Goal: Task Accomplishment & Management: Complete application form

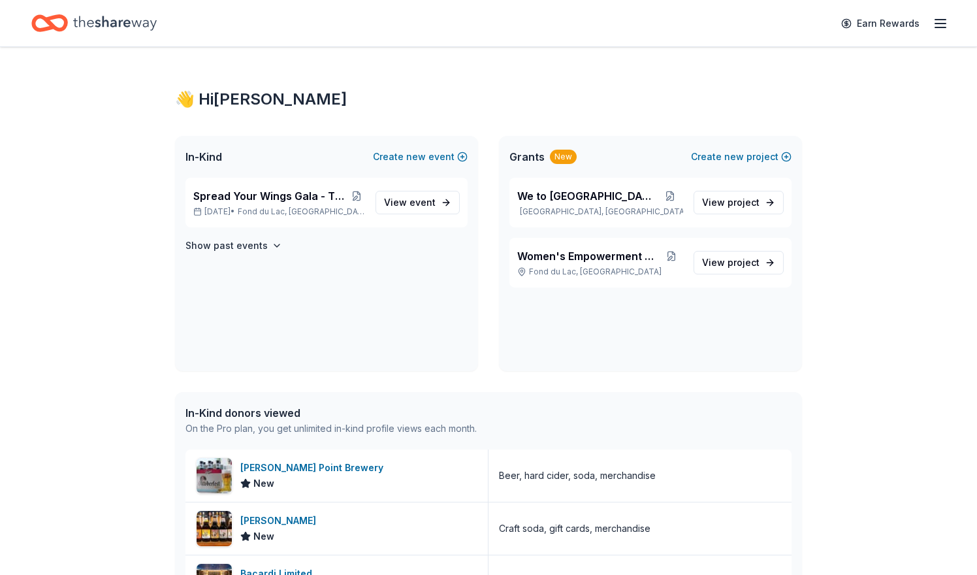
scroll to position [217, 0]
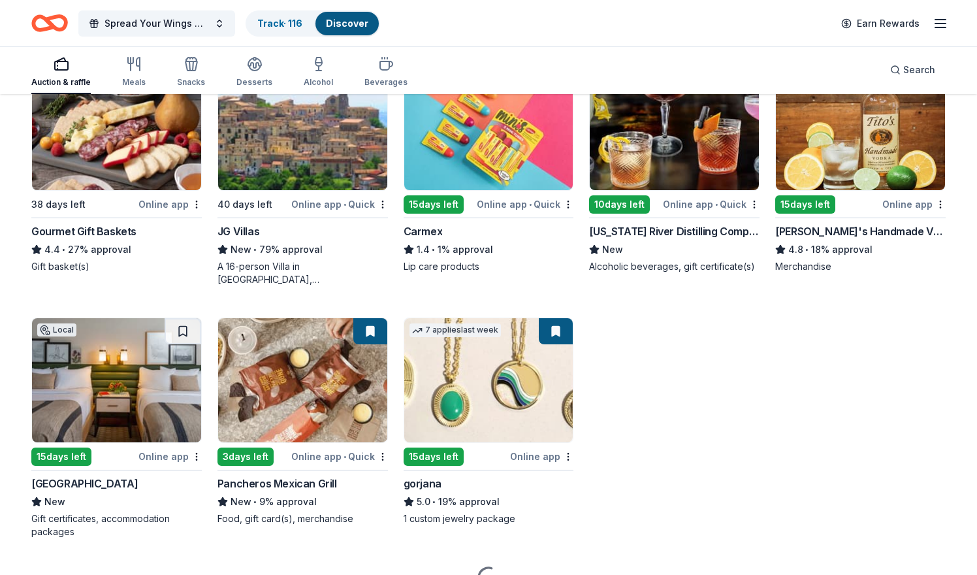
scroll to position [2246, 0]
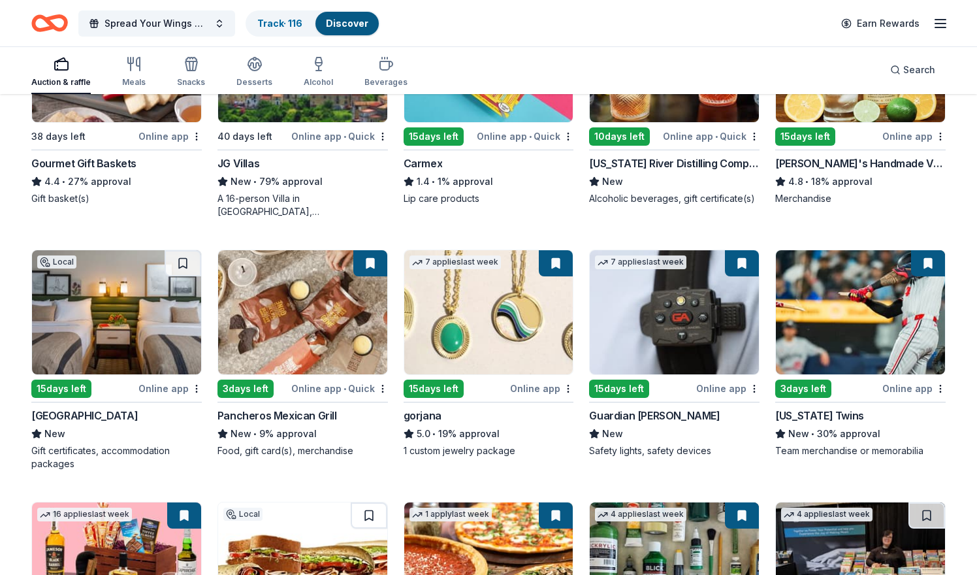
click at [471, 388] on div "15 days left" at bounding box center [456, 388] width 104 height 16
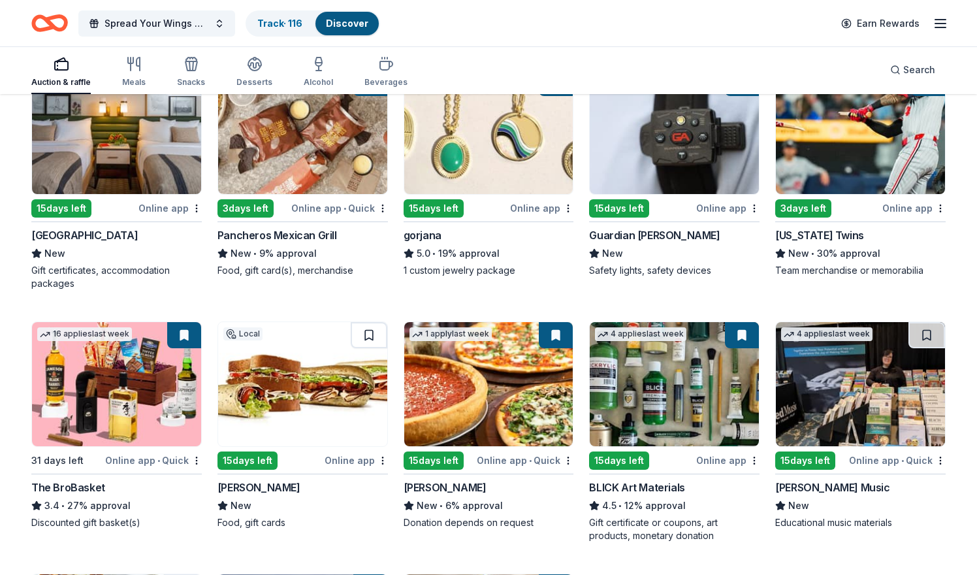
scroll to position [2434, 0]
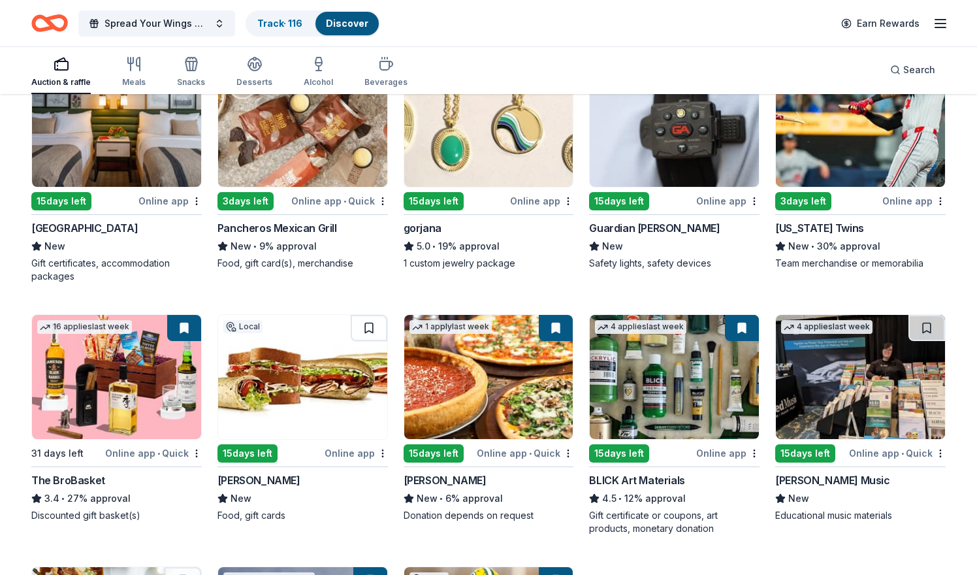
click at [655, 157] on img at bounding box center [674, 125] width 169 height 124
click at [667, 204] on div "15 days left" at bounding box center [641, 201] width 104 height 16
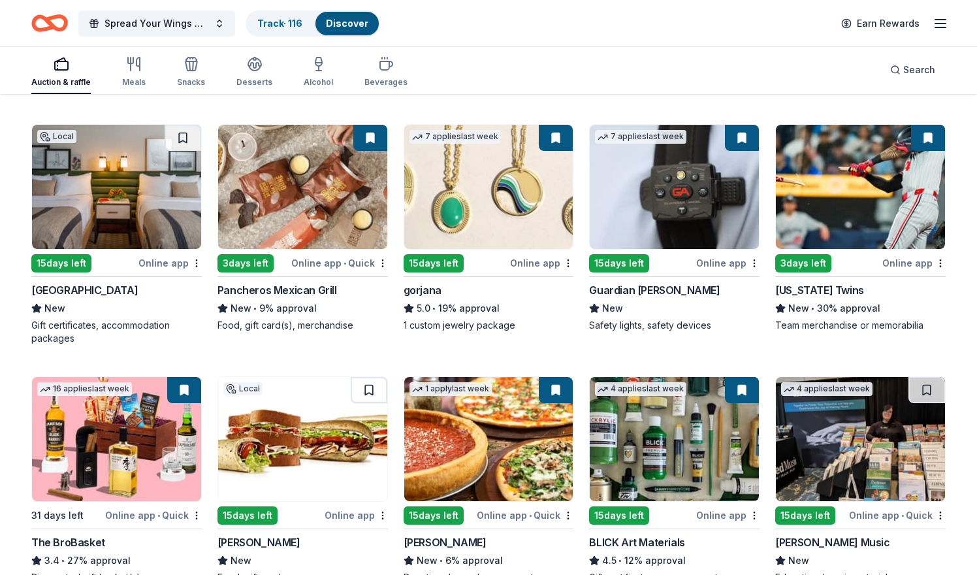
scroll to position [2330, 0]
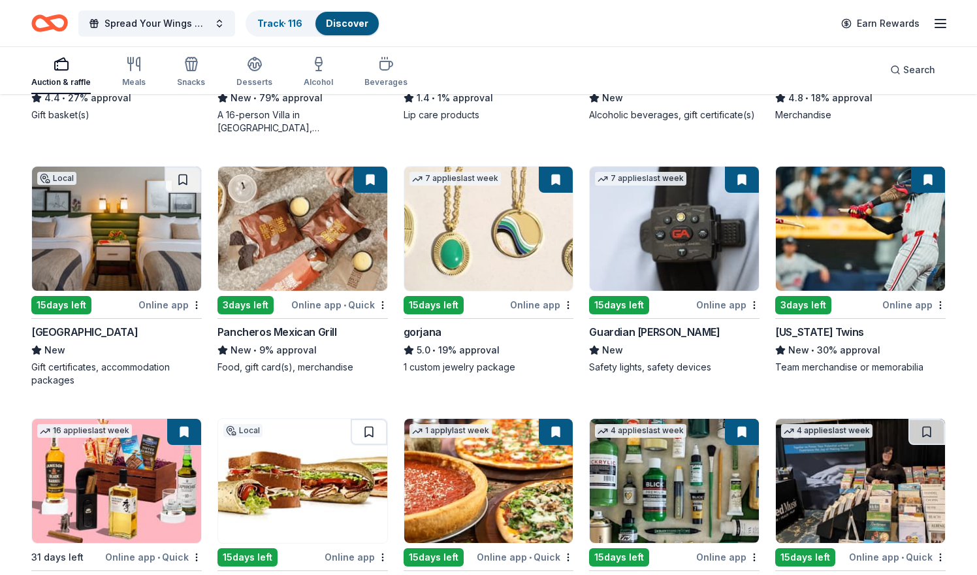
click at [701, 188] on img at bounding box center [674, 229] width 169 height 124
click at [136, 246] on img at bounding box center [116, 229] width 169 height 124
click at [149, 223] on img at bounding box center [116, 229] width 169 height 124
click at [160, 306] on div "Online app" at bounding box center [169, 304] width 63 height 16
click at [186, 180] on button at bounding box center [183, 180] width 37 height 26
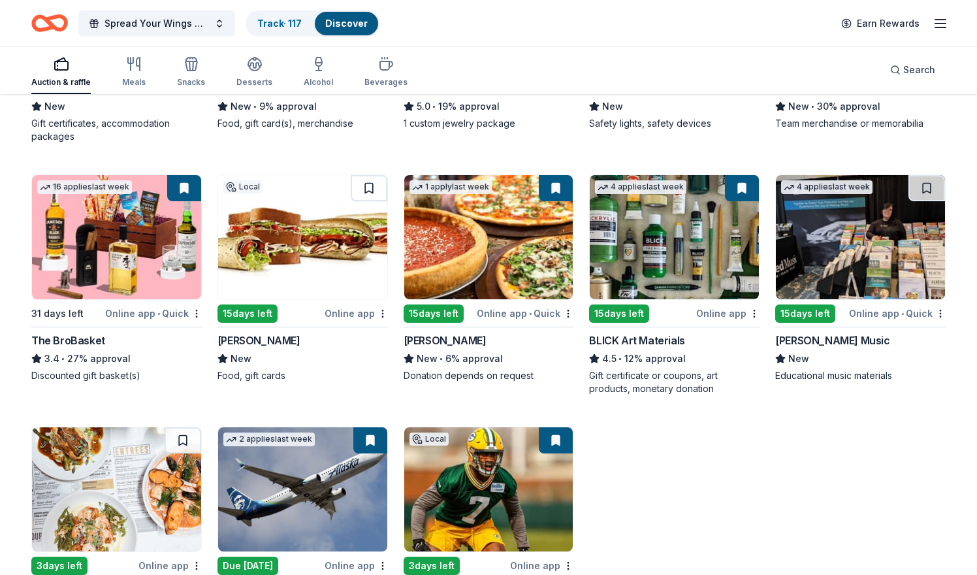
scroll to position [2575, 0]
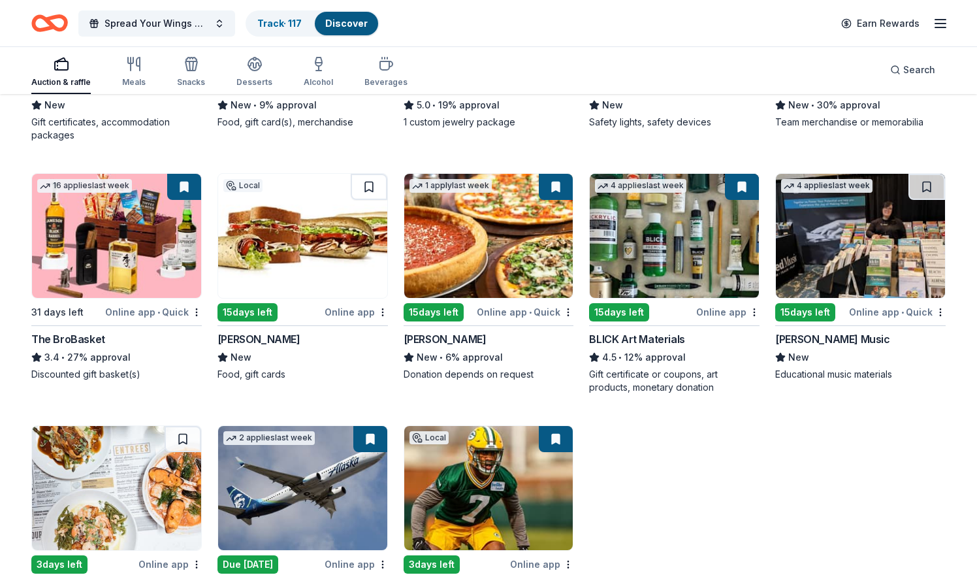
click at [146, 221] on img at bounding box center [116, 236] width 169 height 124
click at [123, 311] on div "Online app • Quick" at bounding box center [153, 312] width 97 height 16
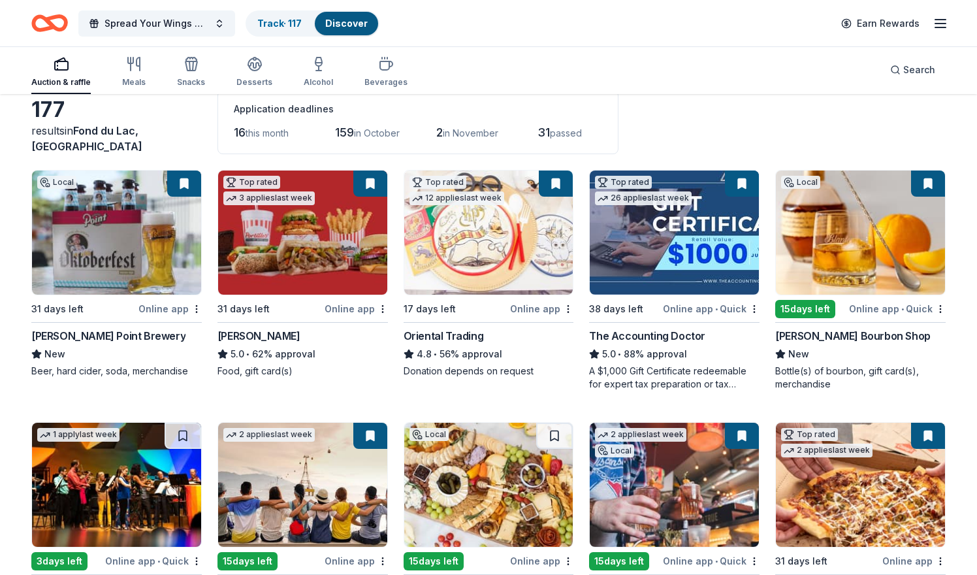
scroll to position [0, 0]
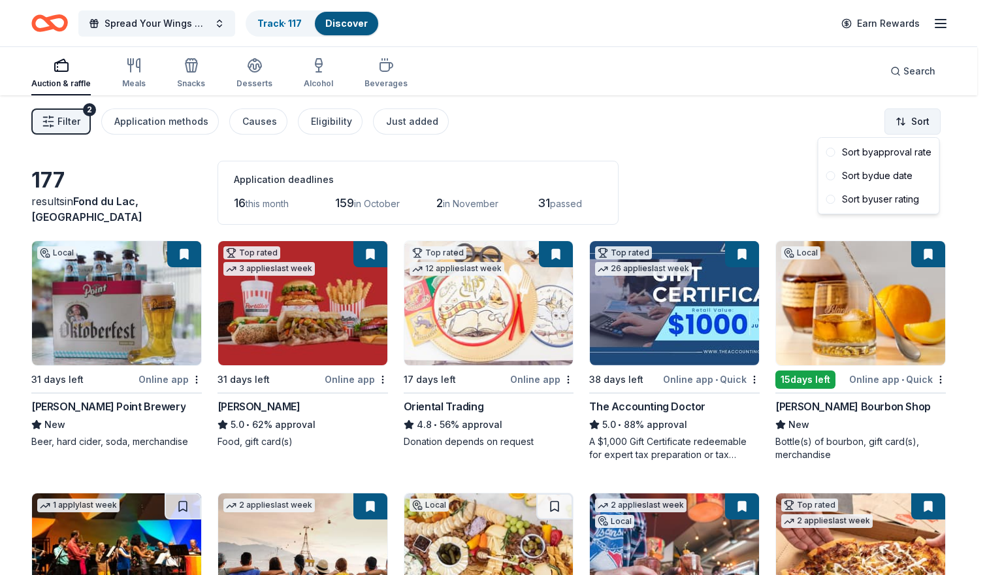
click at [906, 121] on html "Spread Your Wings Gala - The Masked Singer Track · 117 Discover Earn Rewards Au…" at bounding box center [493, 287] width 987 height 575
click at [832, 157] on div "Sort by approval rate" at bounding box center [879, 152] width 116 height 24
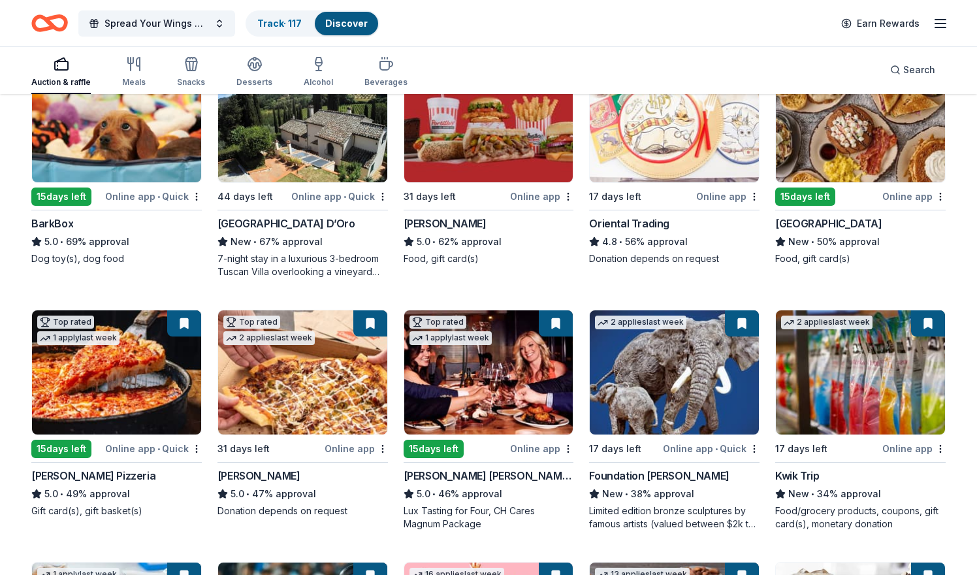
scroll to position [439, 0]
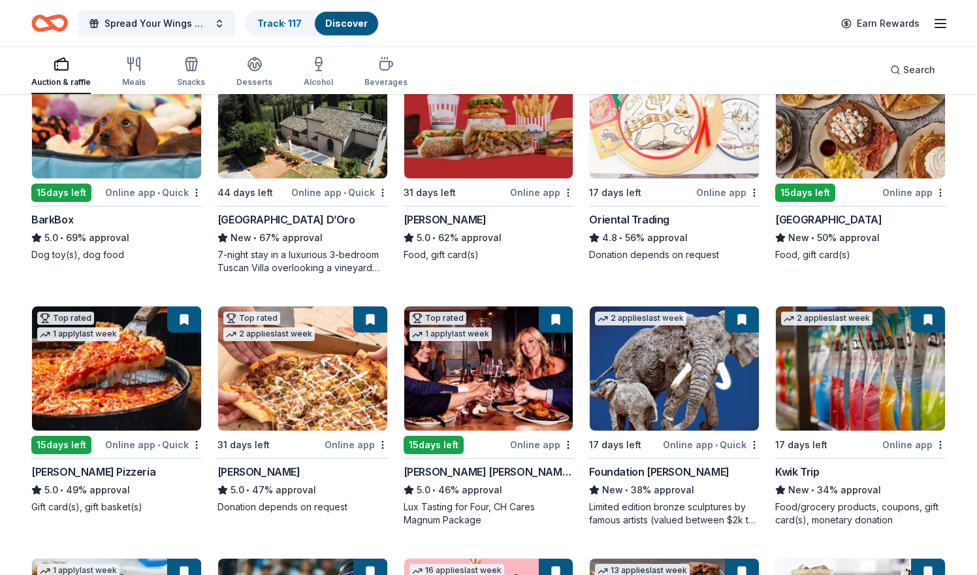
click at [709, 145] on img at bounding box center [674, 116] width 169 height 124
click at [717, 194] on div "Online app" at bounding box center [727, 192] width 63 height 16
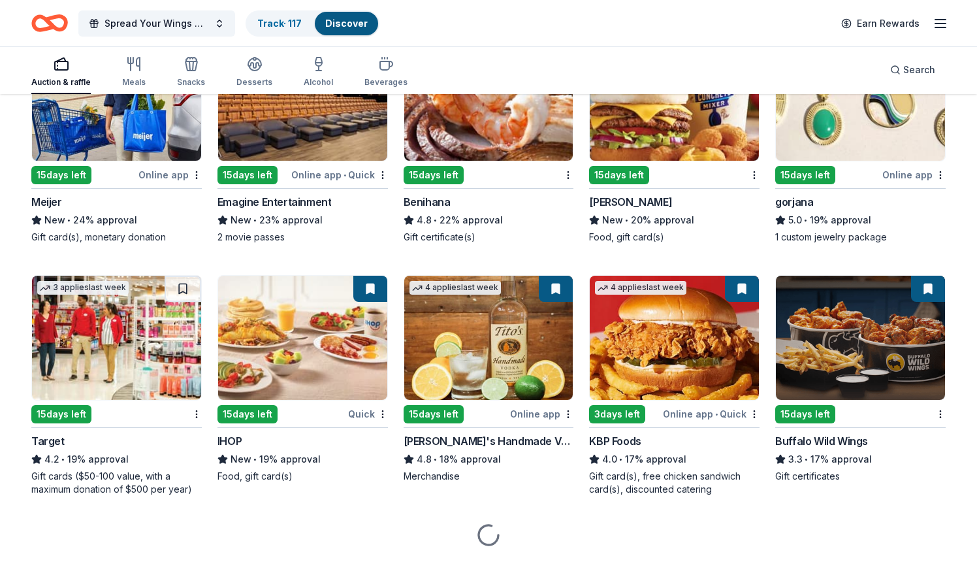
scroll to position [1204, 0]
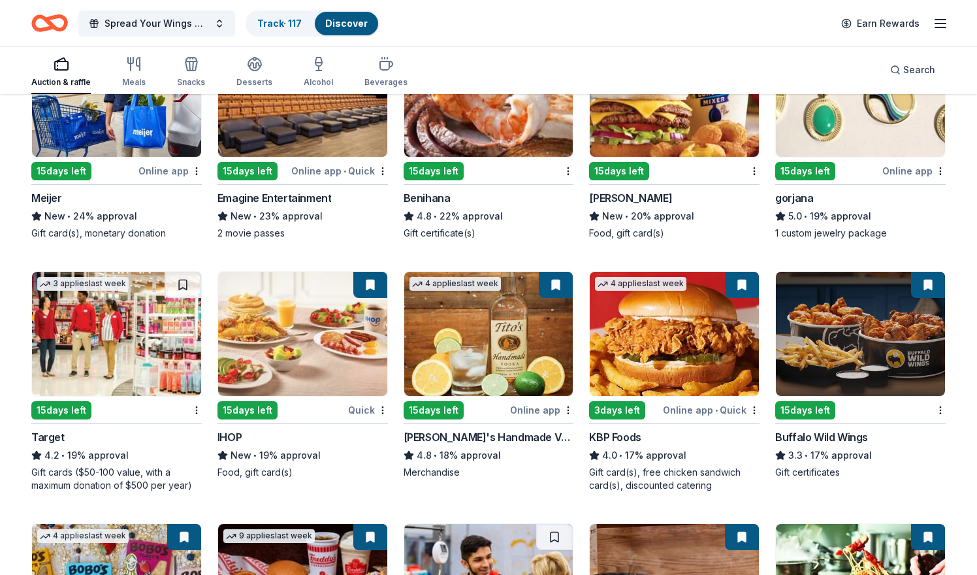
click at [124, 342] on img at bounding box center [116, 334] width 169 height 124
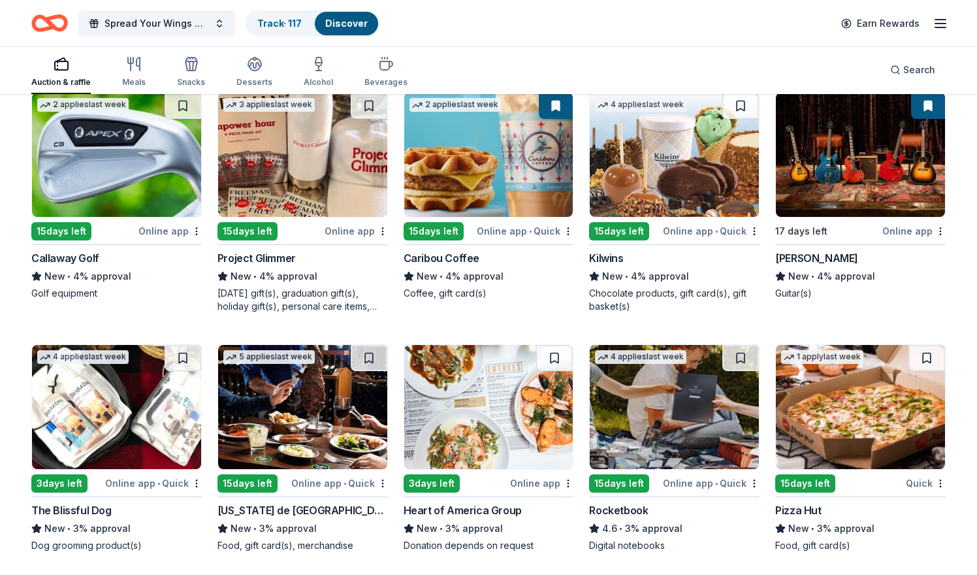
scroll to position [3356, 0]
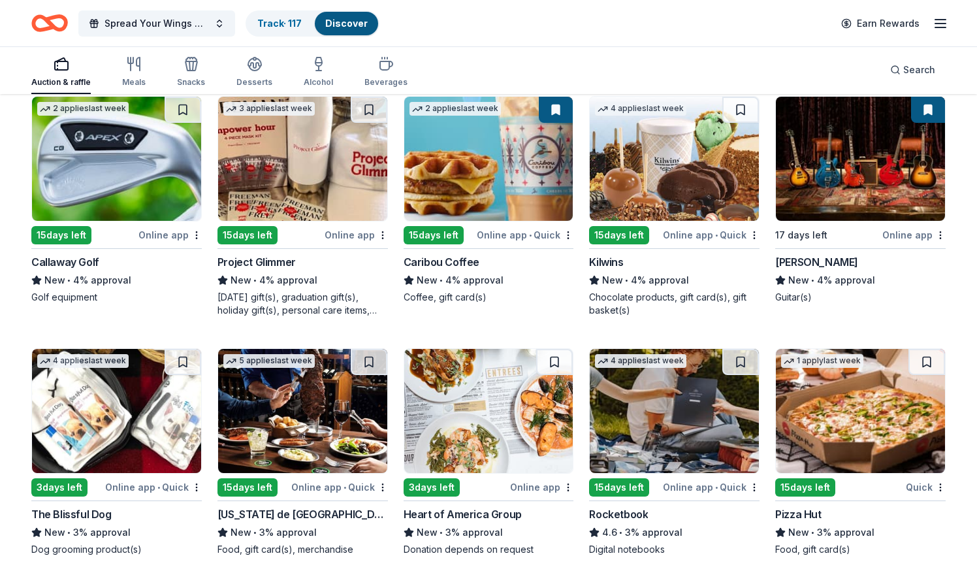
click at [138, 483] on div "Online app • Quick" at bounding box center [153, 487] width 97 height 16
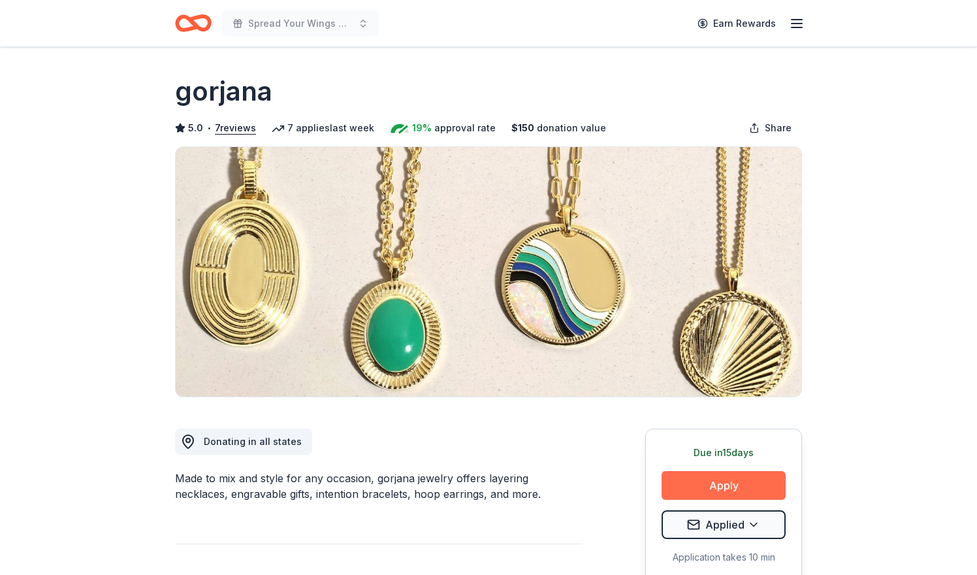
click at [701, 486] on button "Apply" at bounding box center [724, 485] width 124 height 29
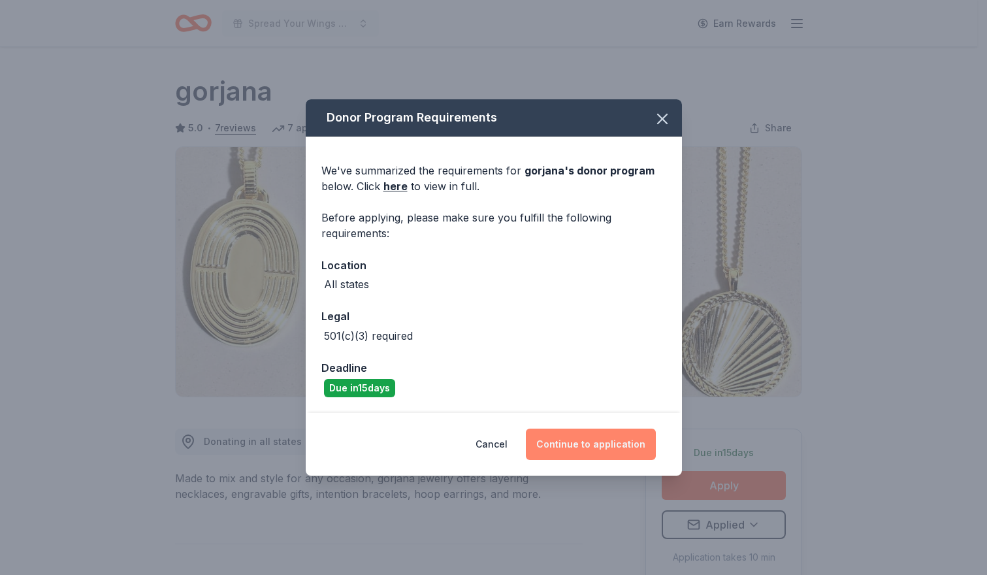
click at [573, 439] on button "Continue to application" at bounding box center [591, 443] width 130 height 31
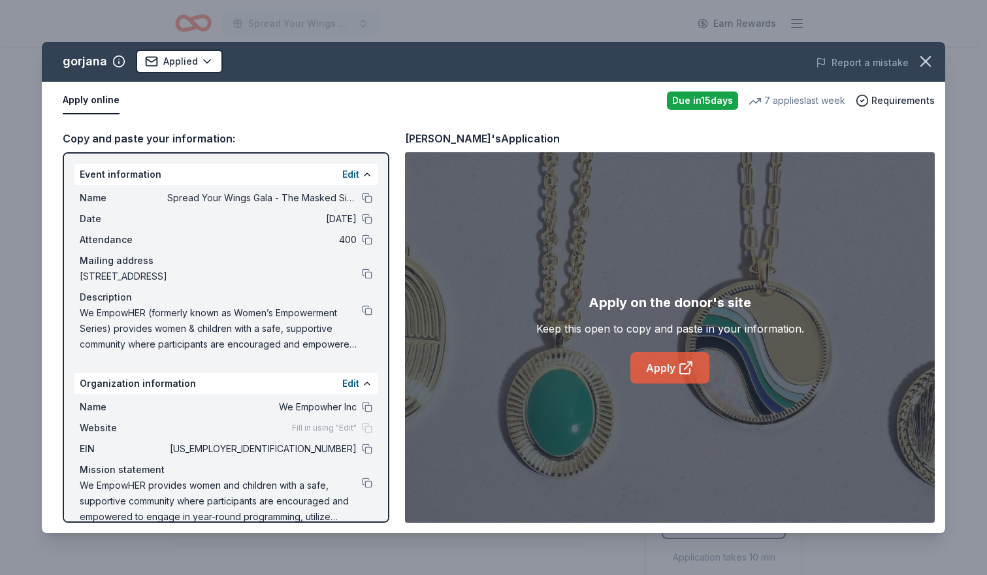
click at [673, 370] on link "Apply" at bounding box center [669, 367] width 79 height 31
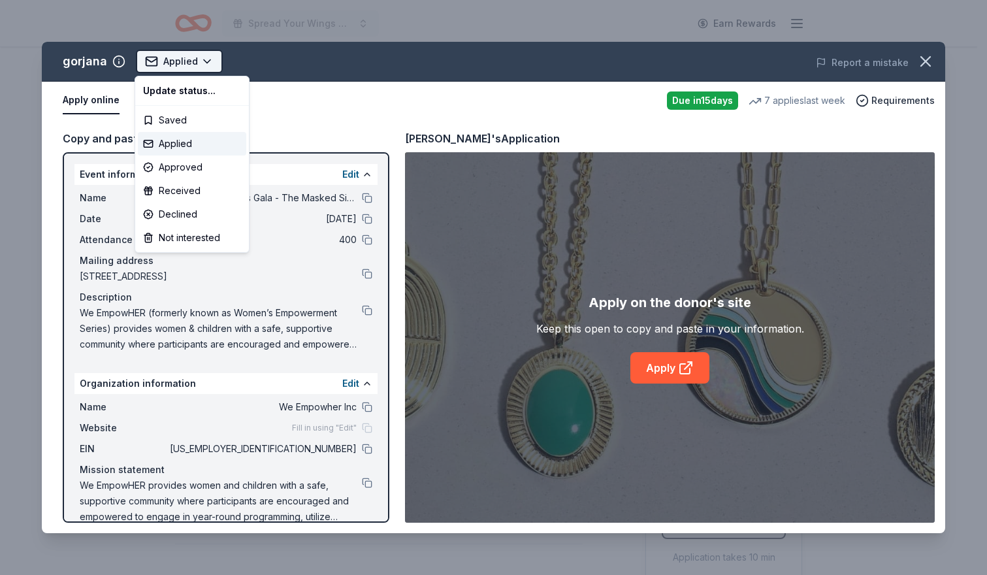
click at [201, 61] on html "Spread Your Wings Gala - The Masked Singer Earn Rewards Due in 15 days Share go…" at bounding box center [493, 287] width 987 height 575
click at [201, 60] on html "Spread Your Wings Gala - The Masked Singer Earn Rewards Due in 15 days Share go…" at bounding box center [493, 287] width 987 height 575
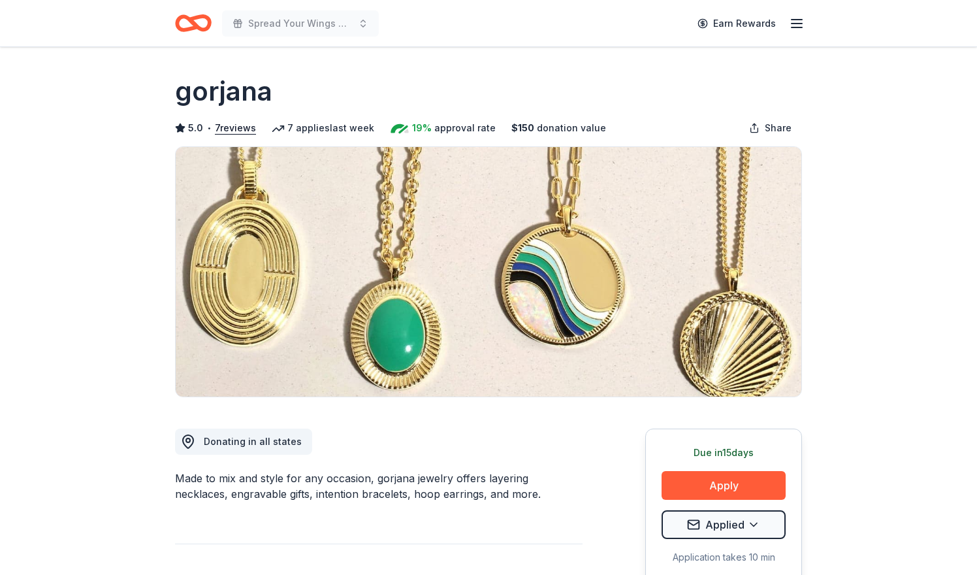
click at [193, 16] on icon "Home" at bounding box center [193, 23] width 37 height 31
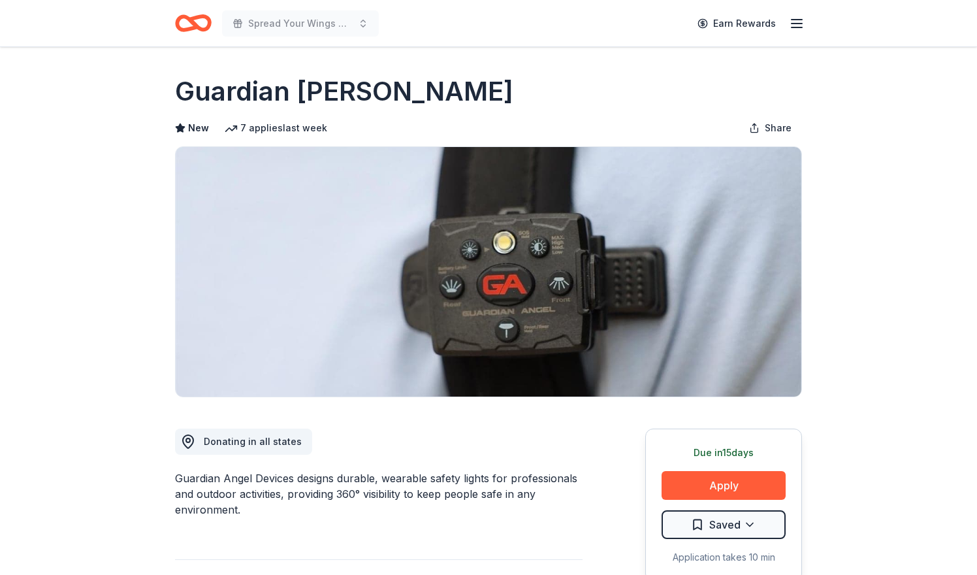
click at [498, 264] on img at bounding box center [489, 271] width 626 height 249
click at [728, 489] on button "Apply" at bounding box center [724, 485] width 124 height 29
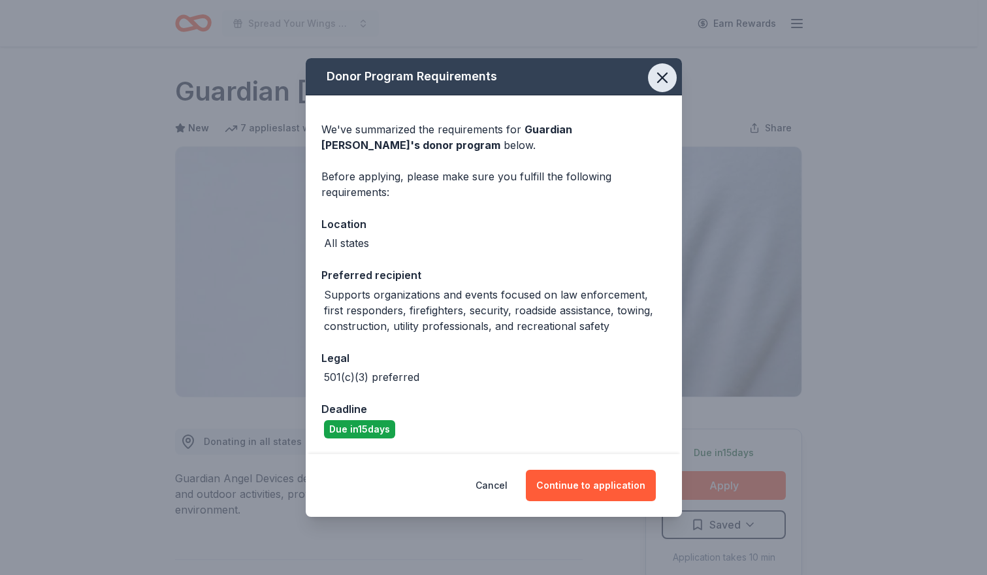
click at [665, 78] on icon "button" at bounding box center [662, 78] width 18 height 18
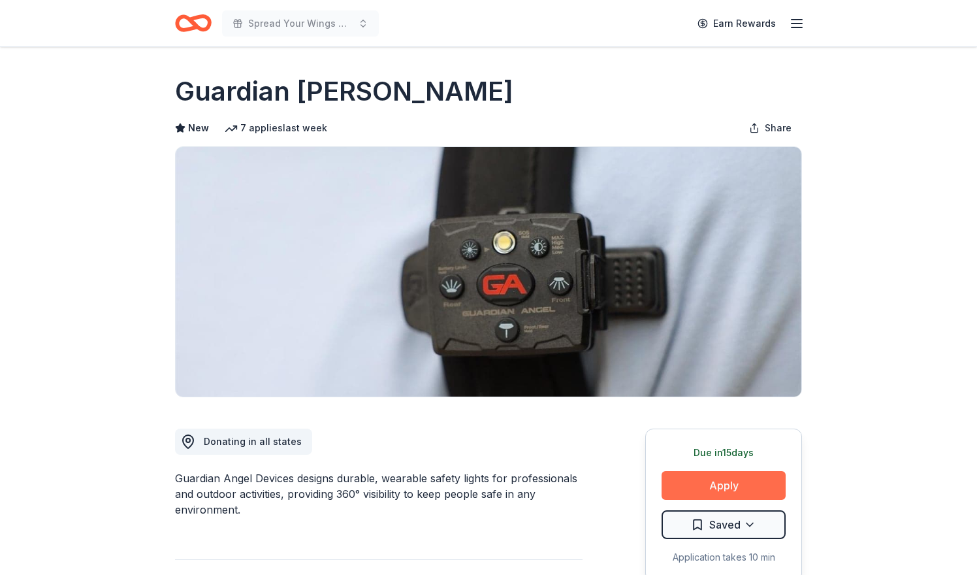
click at [721, 490] on button "Apply" at bounding box center [724, 485] width 124 height 29
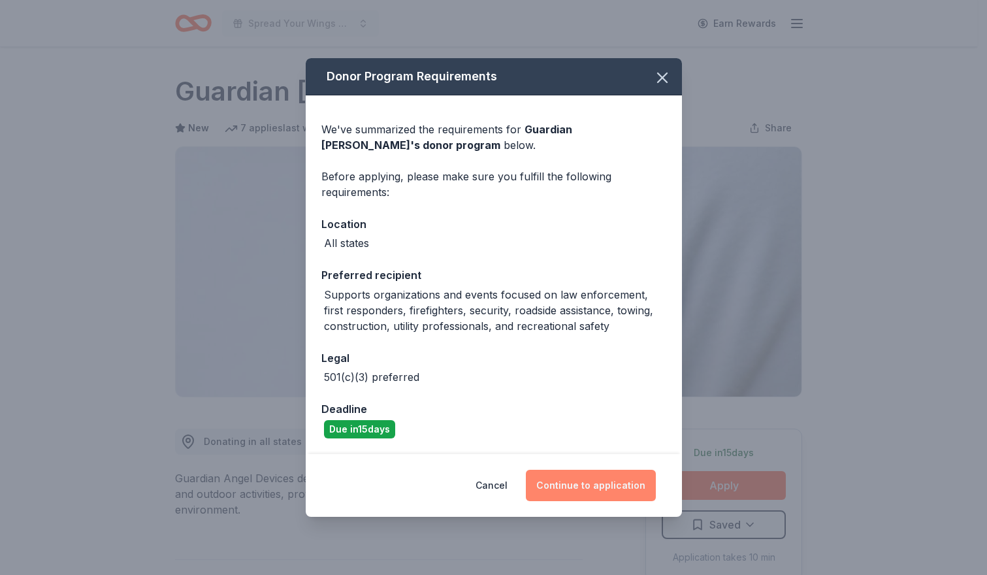
click at [573, 493] on button "Continue to application" at bounding box center [591, 485] width 130 height 31
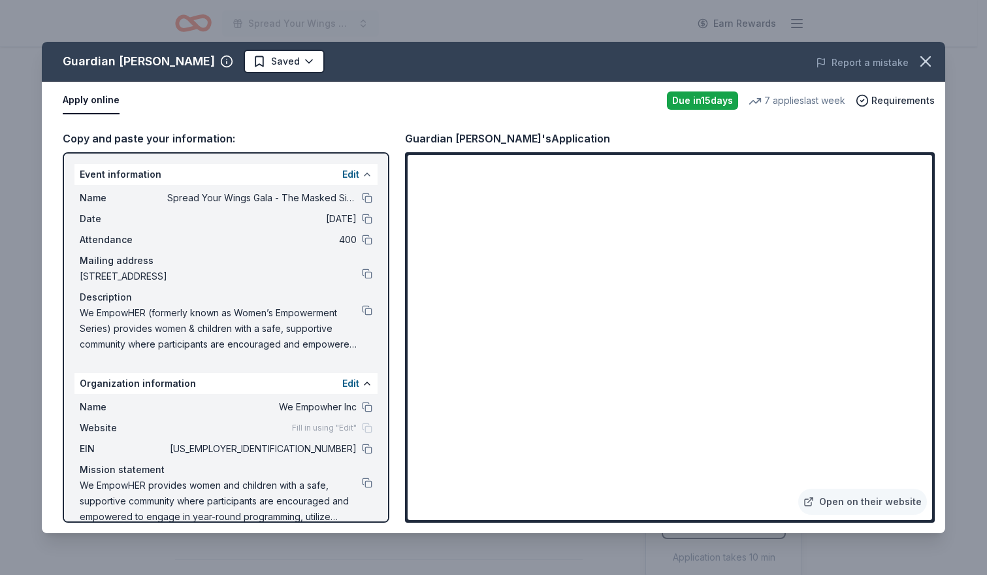
click at [362, 171] on button at bounding box center [367, 174] width 10 height 10
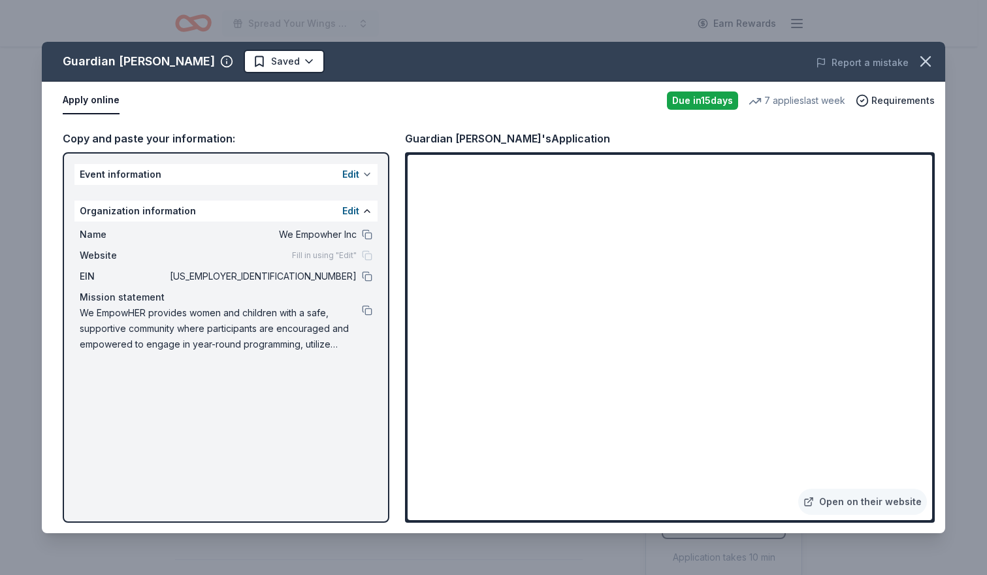
click at [354, 171] on button "Edit" at bounding box center [350, 175] width 17 height 16
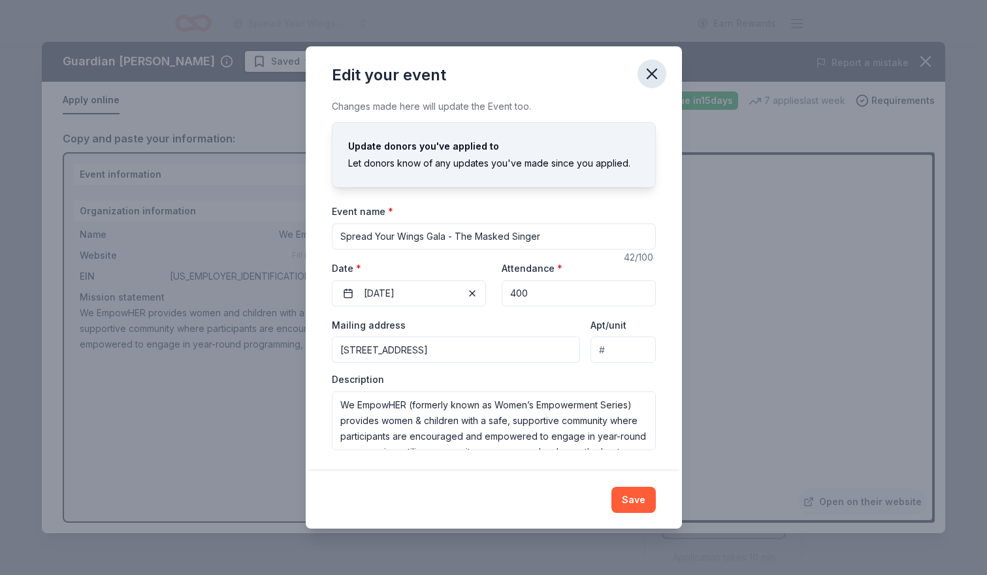
click at [653, 73] on icon "button" at bounding box center [652, 74] width 18 height 18
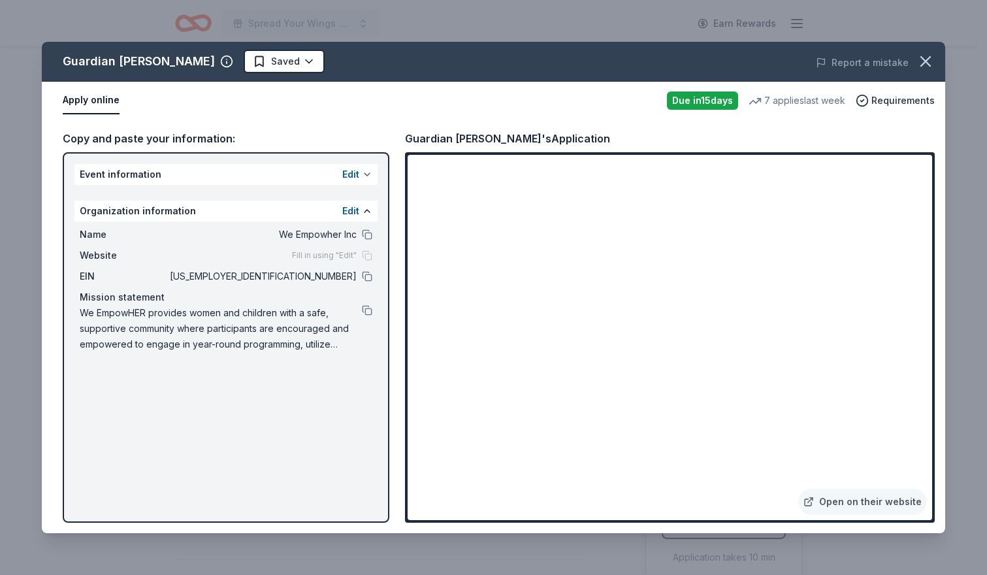
click at [366, 176] on button at bounding box center [367, 174] width 10 height 10
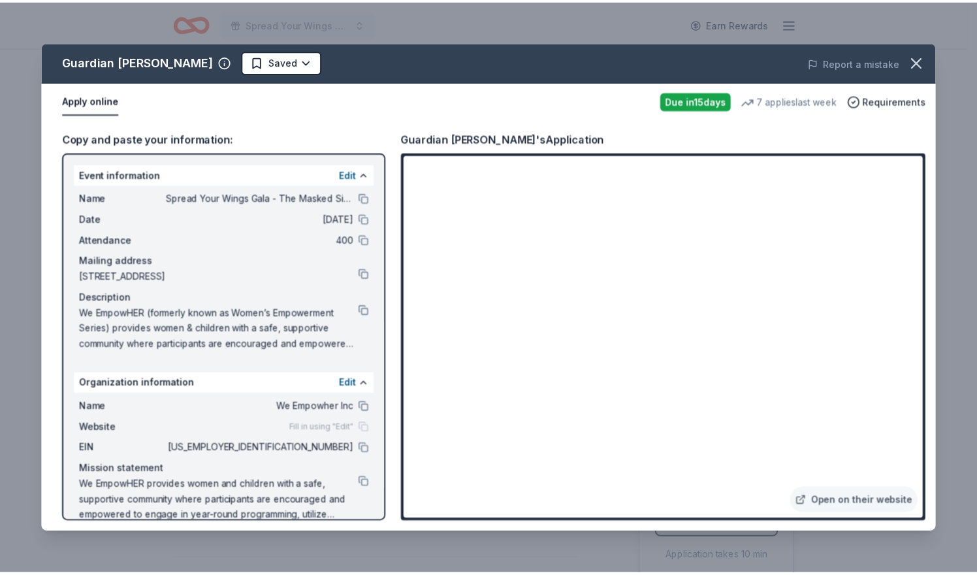
scroll to position [19, 0]
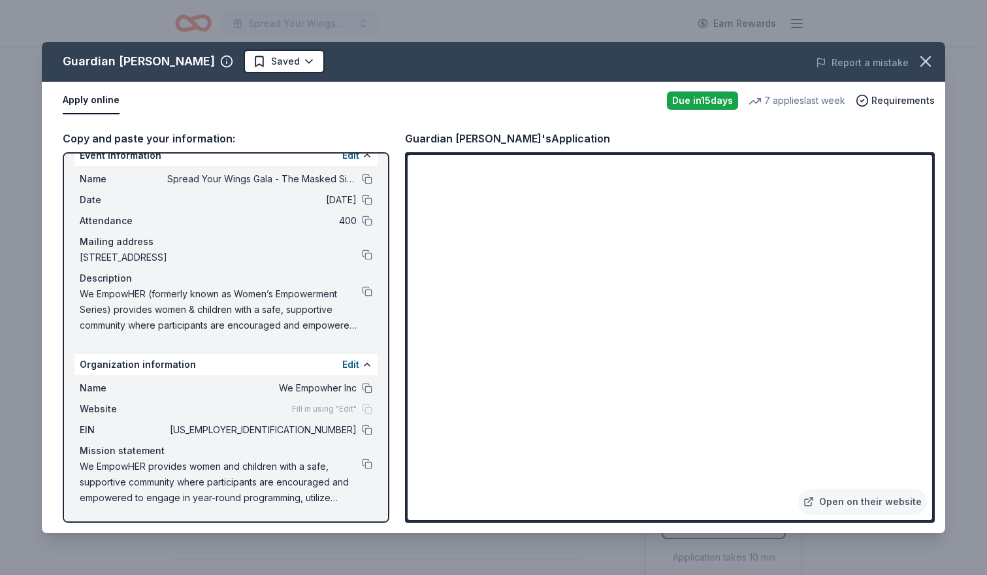
click at [110, 96] on button "Apply online" at bounding box center [91, 100] width 57 height 27
click at [108, 100] on button "Apply online" at bounding box center [91, 100] width 57 height 27
click at [281, 55] on html "Spread Your Wings Gala - The Masked Singer Earn Rewards Due in 15 days Share Gu…" at bounding box center [493, 287] width 987 height 575
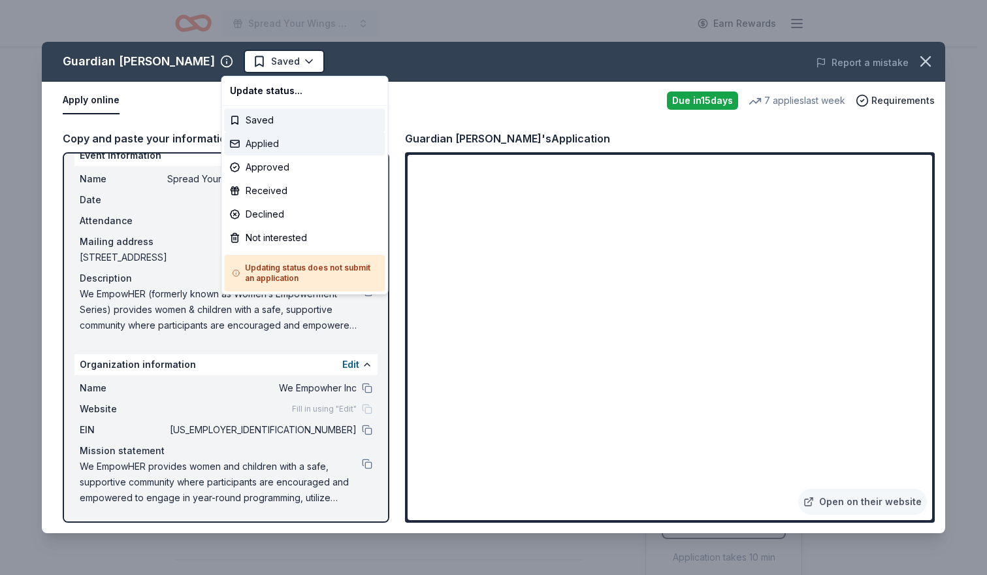
click at [265, 149] on div "Applied" at bounding box center [305, 144] width 161 height 24
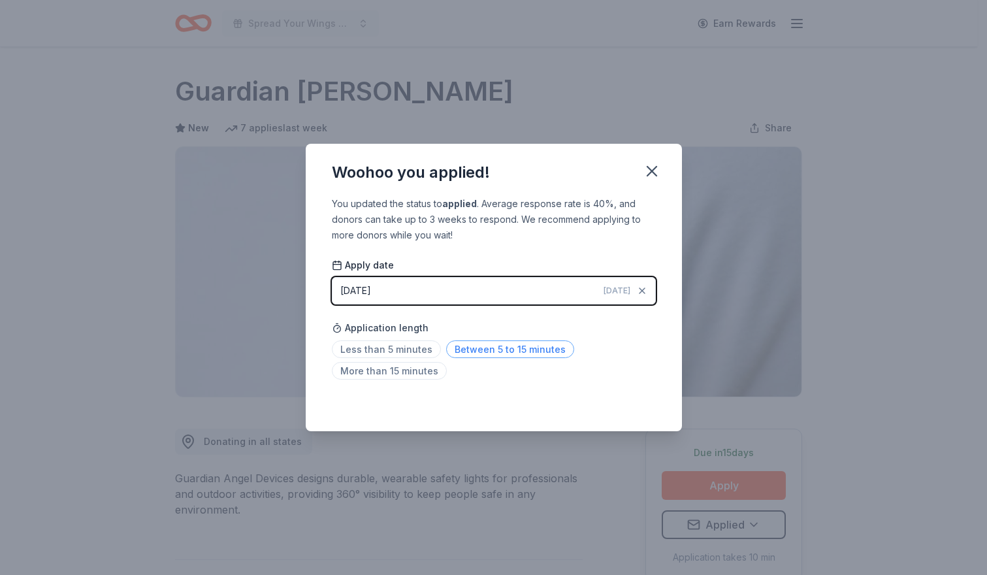
click at [490, 350] on span "Between 5 to 15 minutes" at bounding box center [510, 349] width 128 height 18
click at [656, 172] on icon "button" at bounding box center [652, 171] width 18 height 18
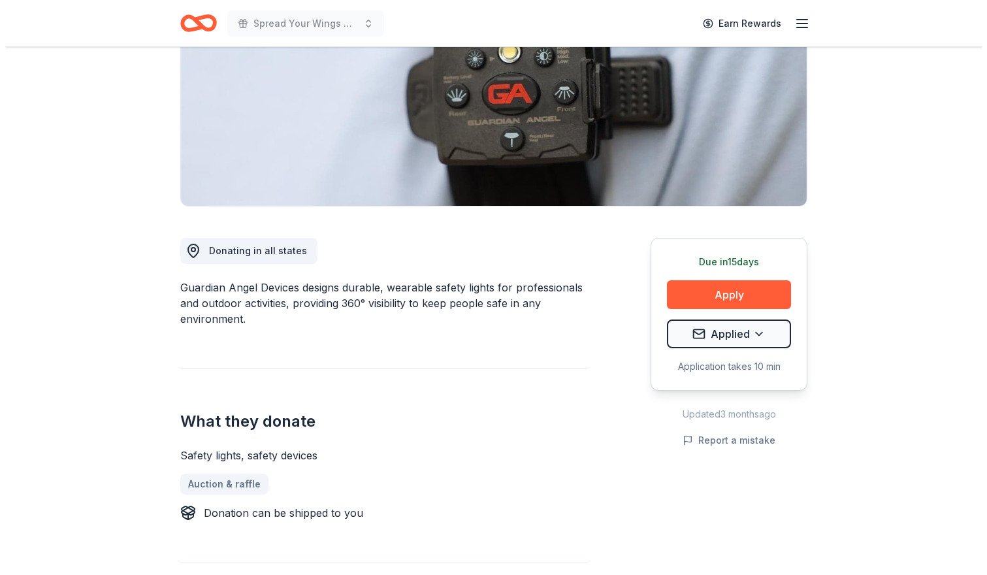
scroll to position [191, 0]
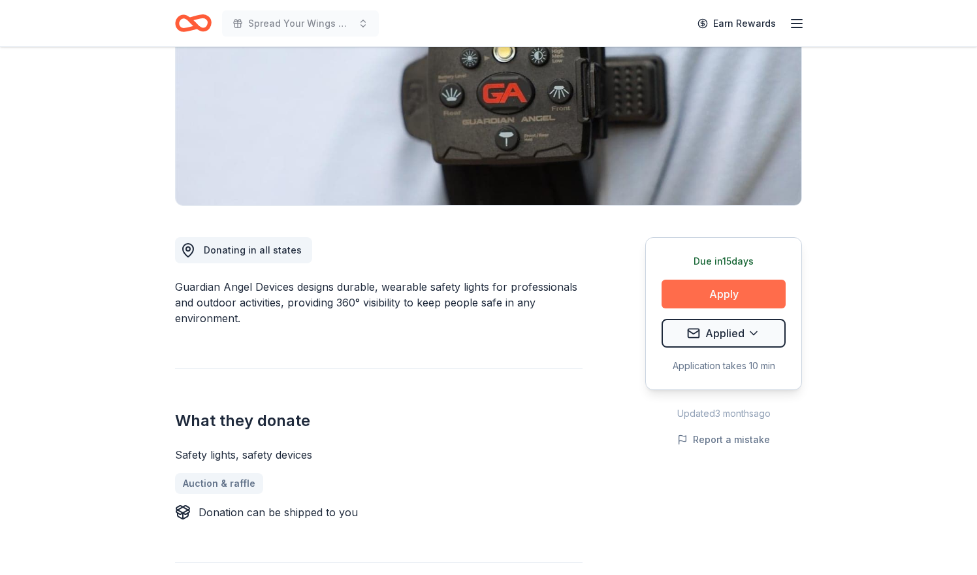
click at [695, 289] on button "Apply" at bounding box center [724, 293] width 124 height 29
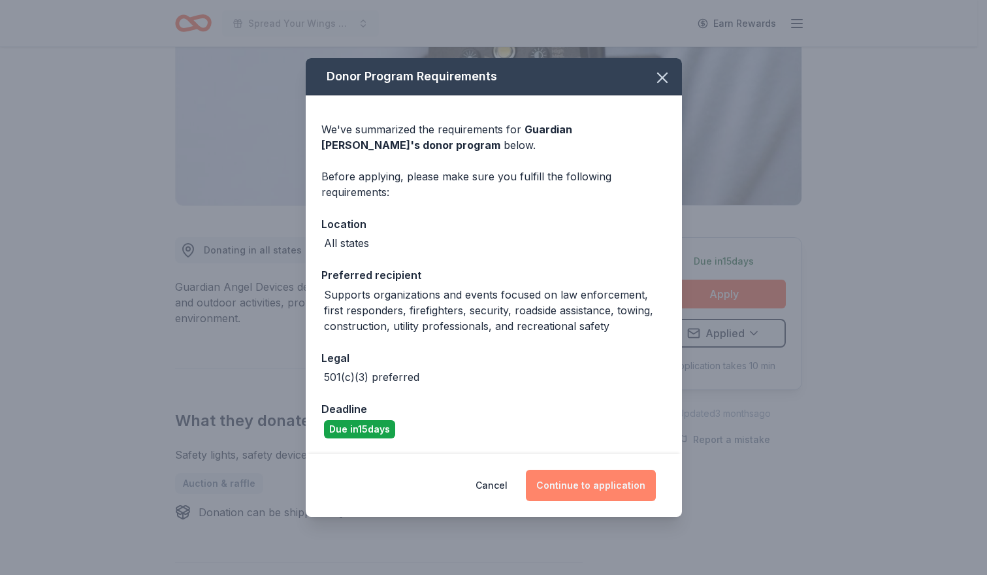
click at [607, 488] on button "Continue to application" at bounding box center [591, 485] width 130 height 31
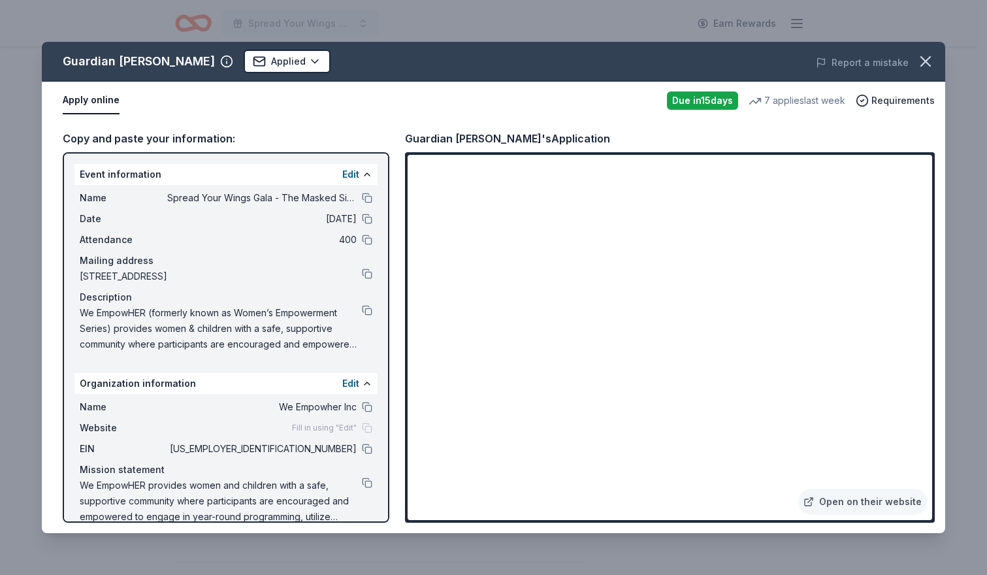
click at [96, 103] on button "Apply online" at bounding box center [91, 100] width 57 height 27
click at [98, 99] on button "Apply online" at bounding box center [91, 100] width 57 height 27
click at [861, 503] on link "Open on their website" at bounding box center [862, 501] width 129 height 26
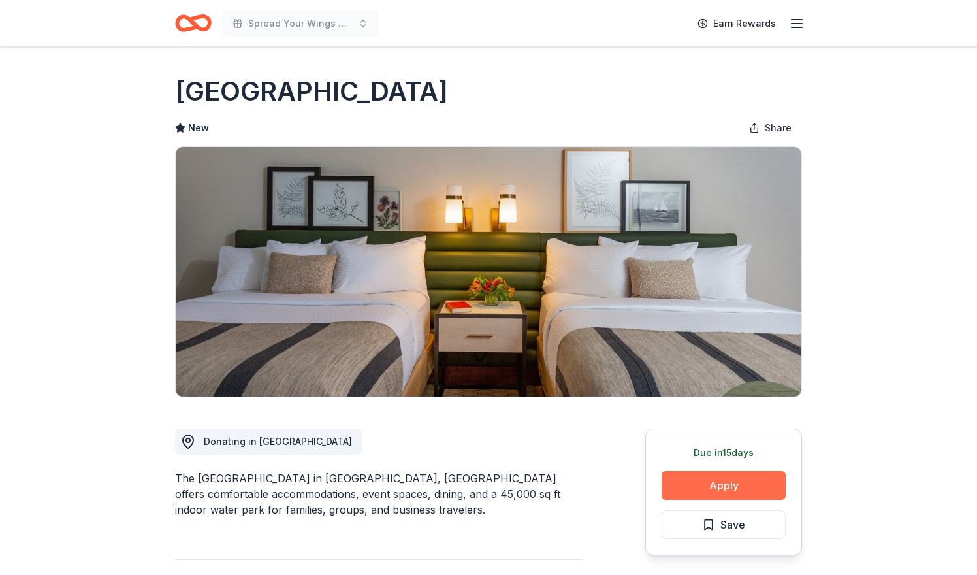
click at [737, 489] on button "Apply" at bounding box center [724, 485] width 124 height 29
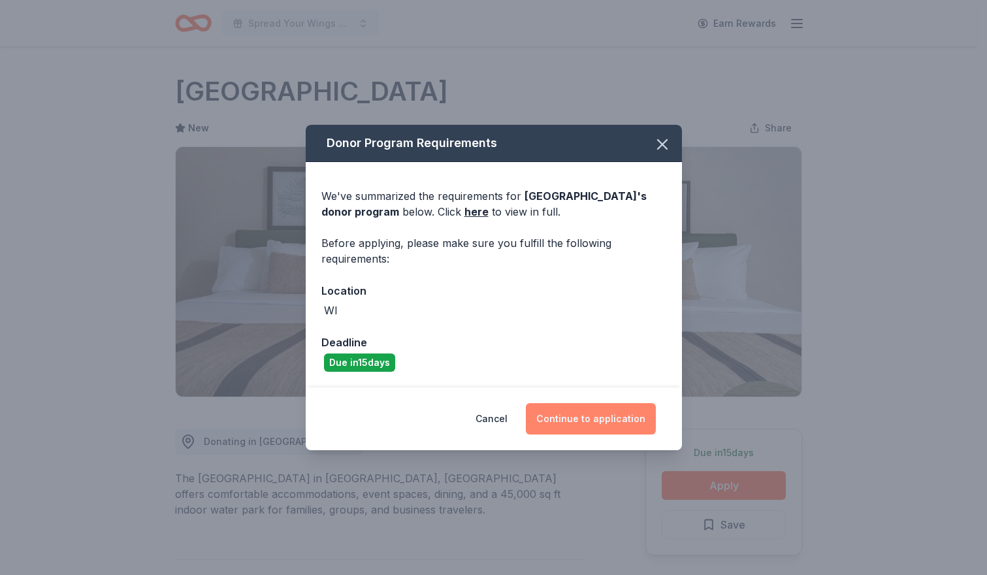
click at [570, 421] on button "Continue to application" at bounding box center [591, 418] width 130 height 31
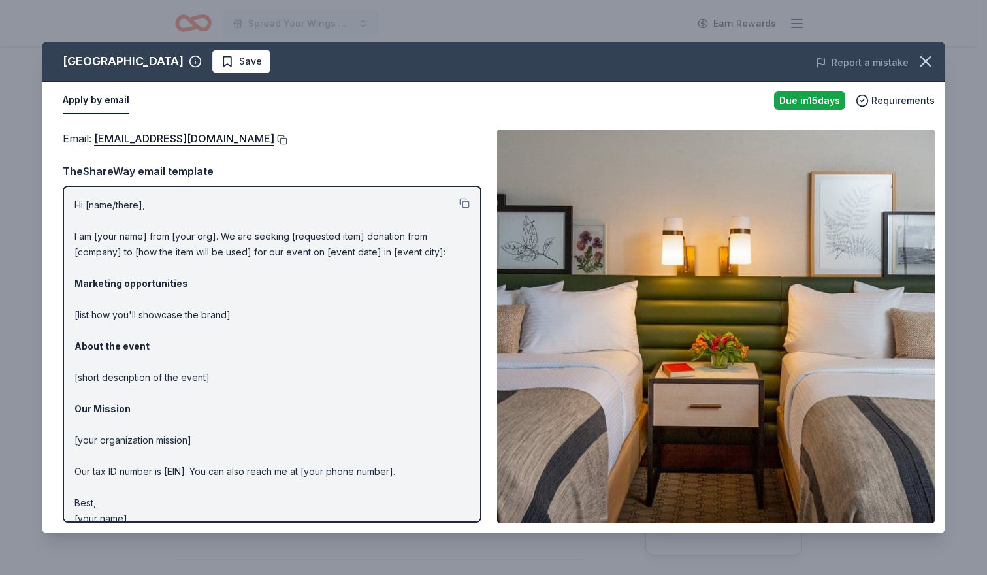
click at [274, 142] on button at bounding box center [280, 140] width 13 height 10
click at [460, 202] on div "Hi [name/there], I am [your name] from [your org]. We are seeking [requested it…" at bounding box center [272, 353] width 419 height 337
click at [459, 200] on button at bounding box center [464, 203] width 10 height 10
click at [274, 136] on button at bounding box center [280, 140] width 13 height 10
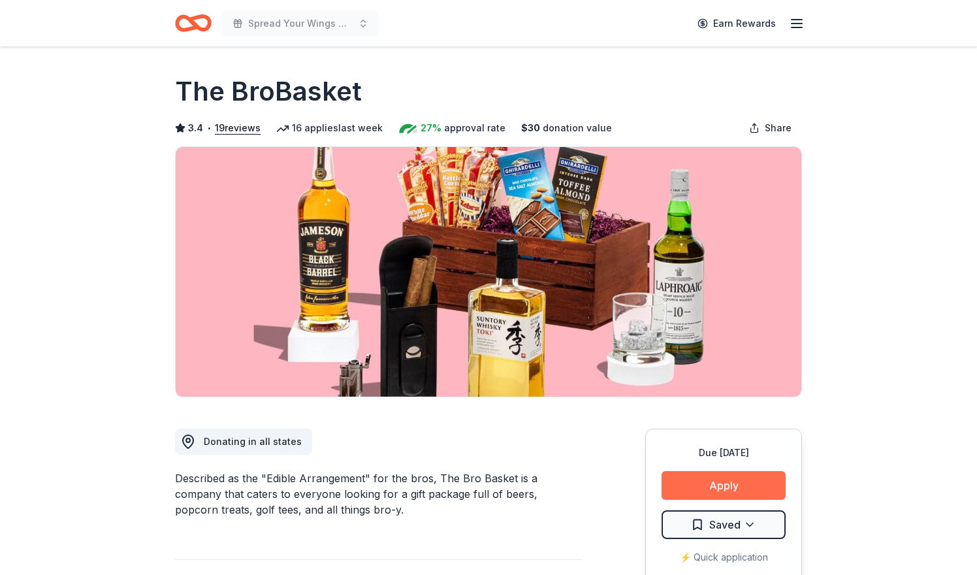
click at [710, 484] on button "Apply" at bounding box center [724, 485] width 124 height 29
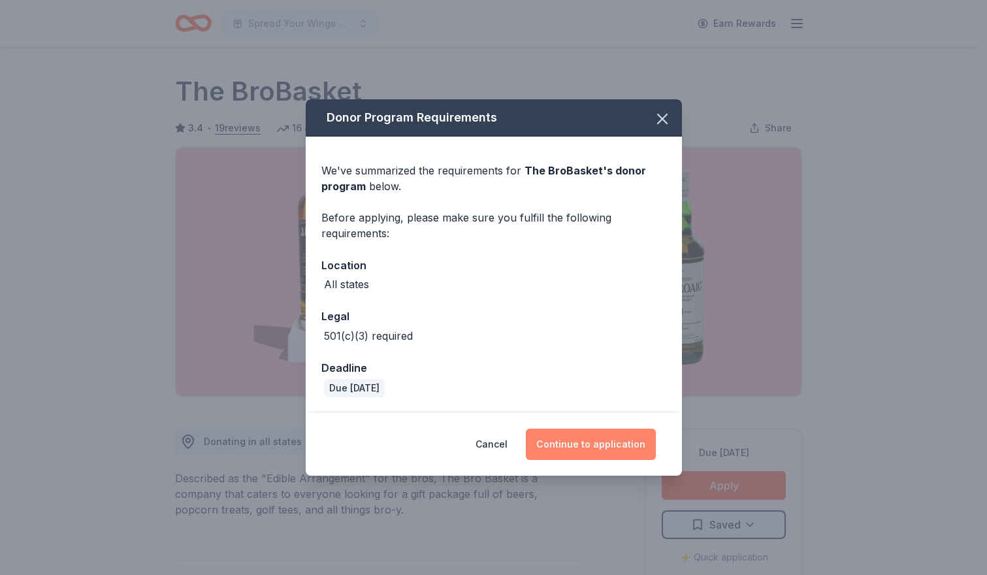
click at [578, 445] on button "Continue to application" at bounding box center [591, 443] width 130 height 31
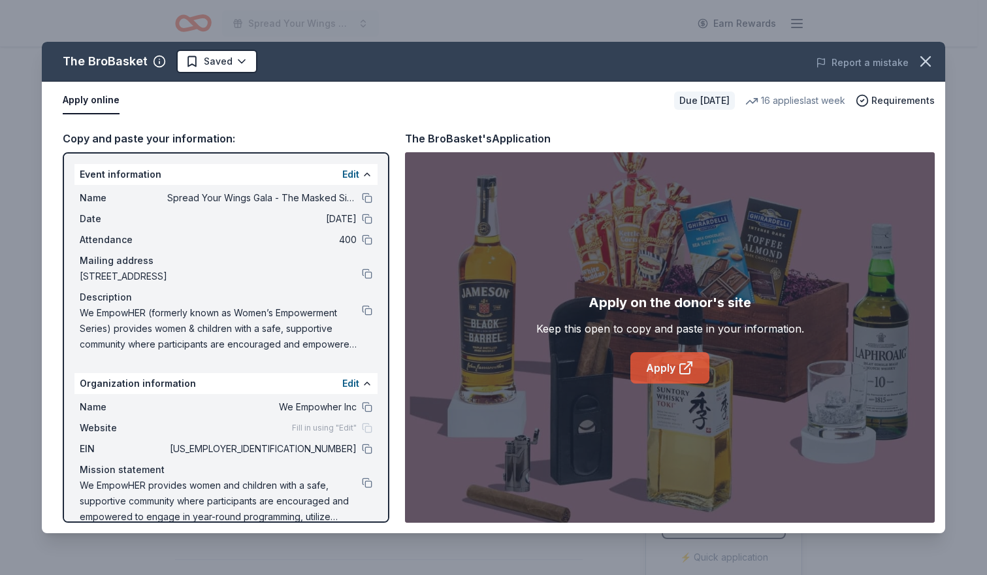
click at [647, 361] on link "Apply" at bounding box center [669, 367] width 79 height 31
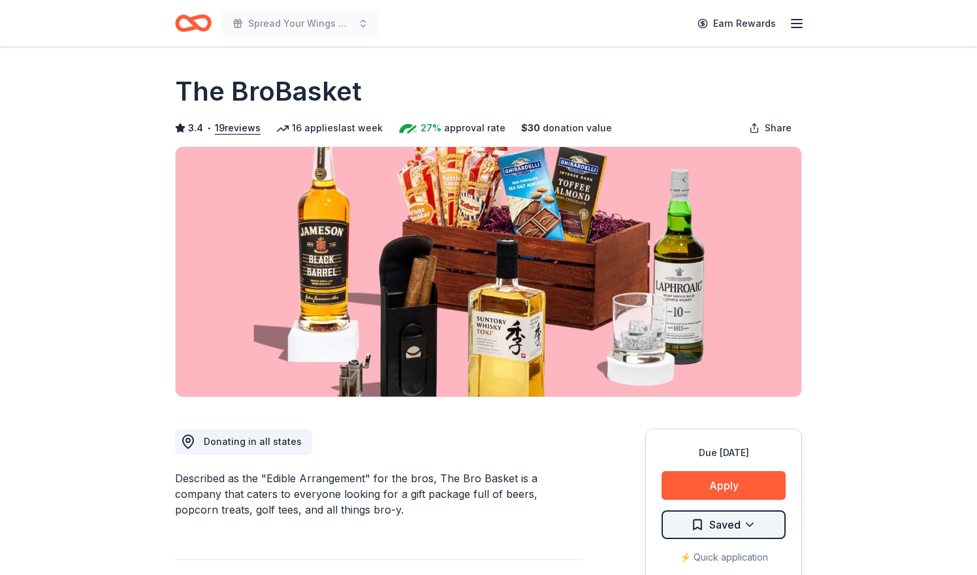
click at [763, 509] on html "Spread Your Wings Gala - The Masked Singer Earn Rewards Due [DATE] Share The Br…" at bounding box center [488, 287] width 977 height 575
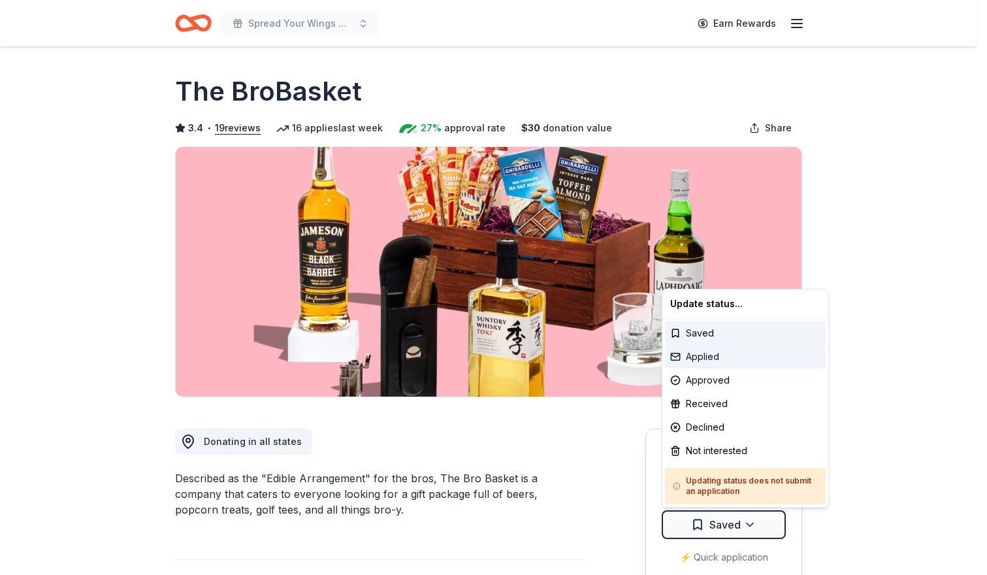
click at [716, 357] on div "Applied" at bounding box center [745, 357] width 161 height 24
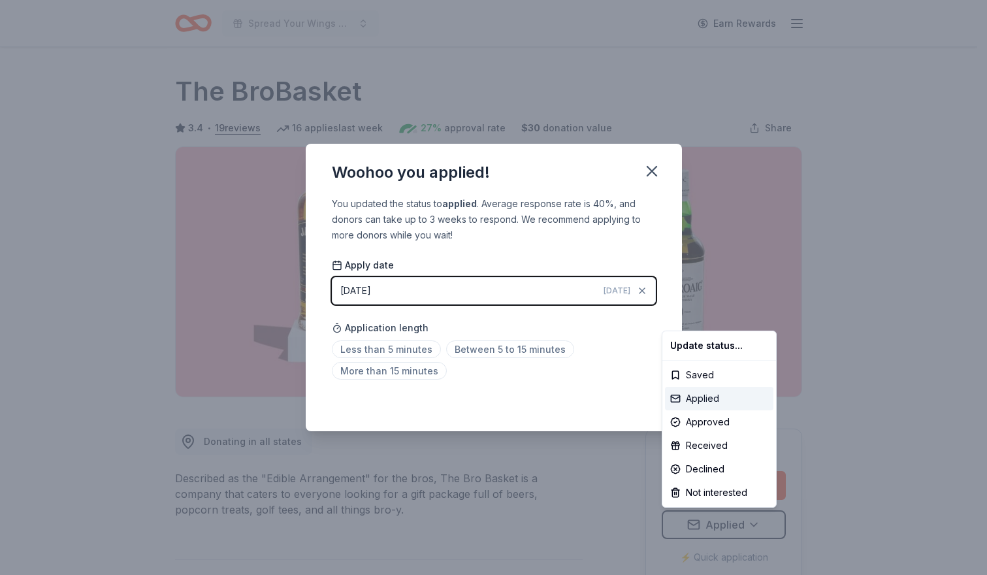
click at [690, 398] on div "Applied" at bounding box center [719, 399] width 108 height 24
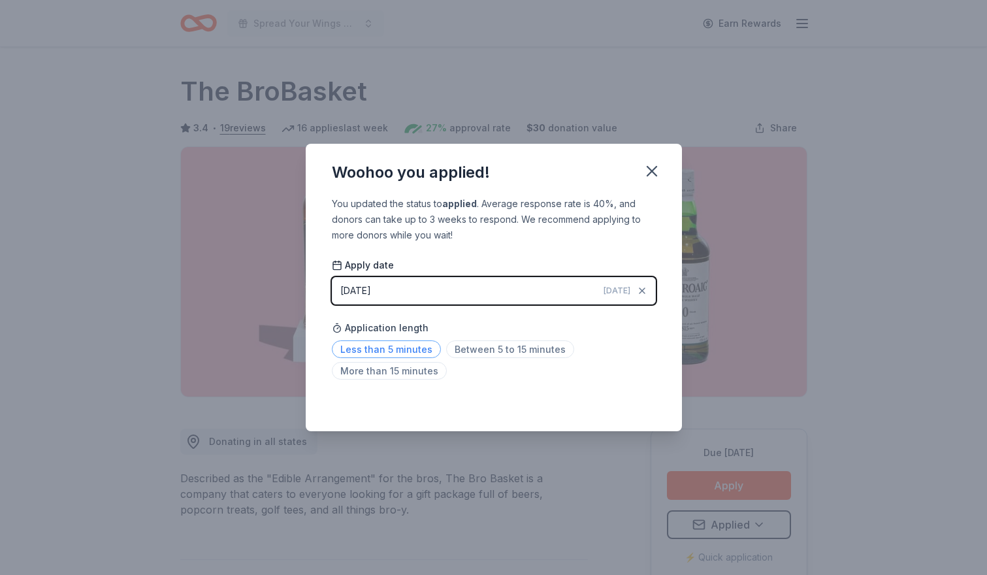
click at [398, 347] on span "Less than 5 minutes" at bounding box center [386, 349] width 109 height 18
click at [651, 173] on icon "button" at bounding box center [652, 171] width 18 height 18
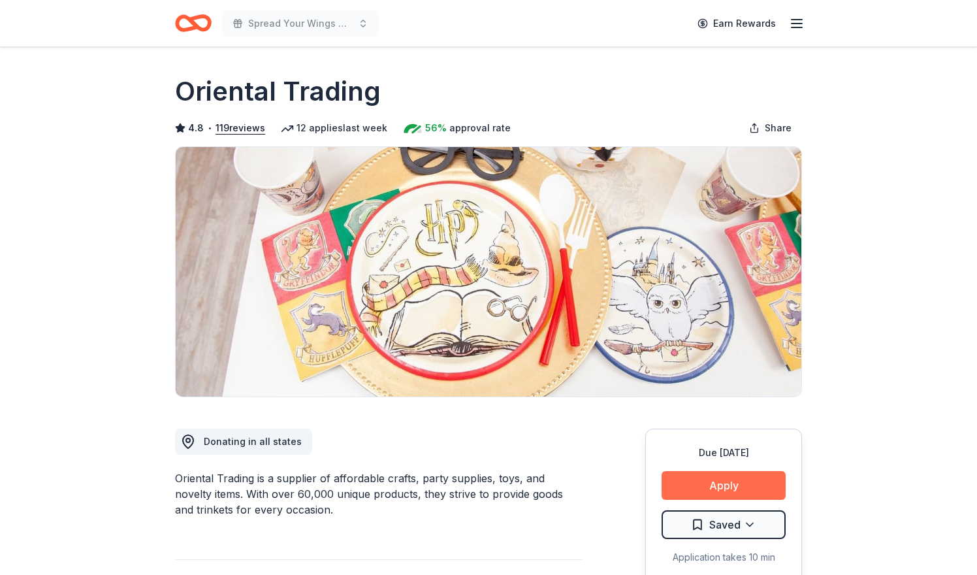
click at [736, 482] on button "Apply" at bounding box center [724, 485] width 124 height 29
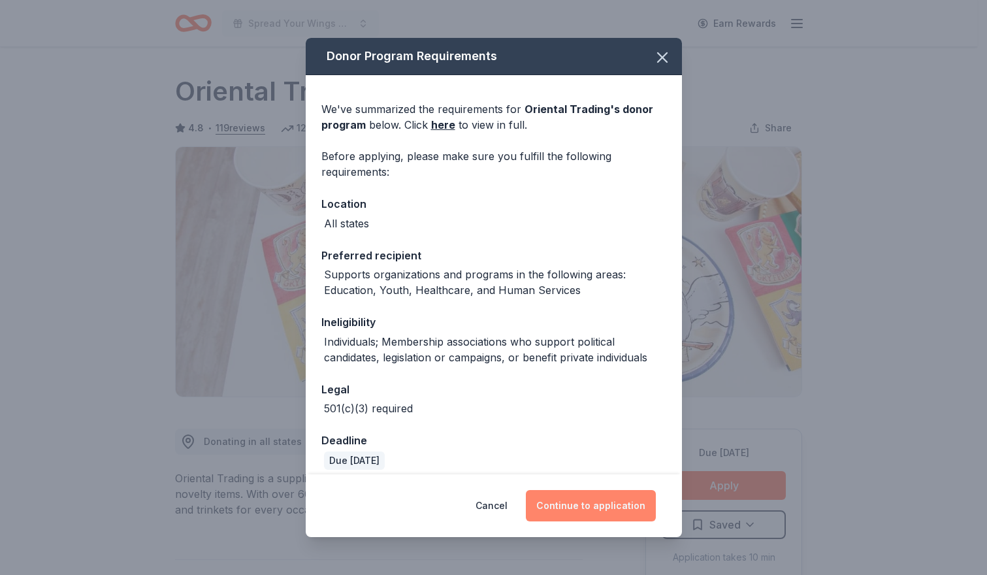
click at [610, 506] on button "Continue to application" at bounding box center [591, 505] width 130 height 31
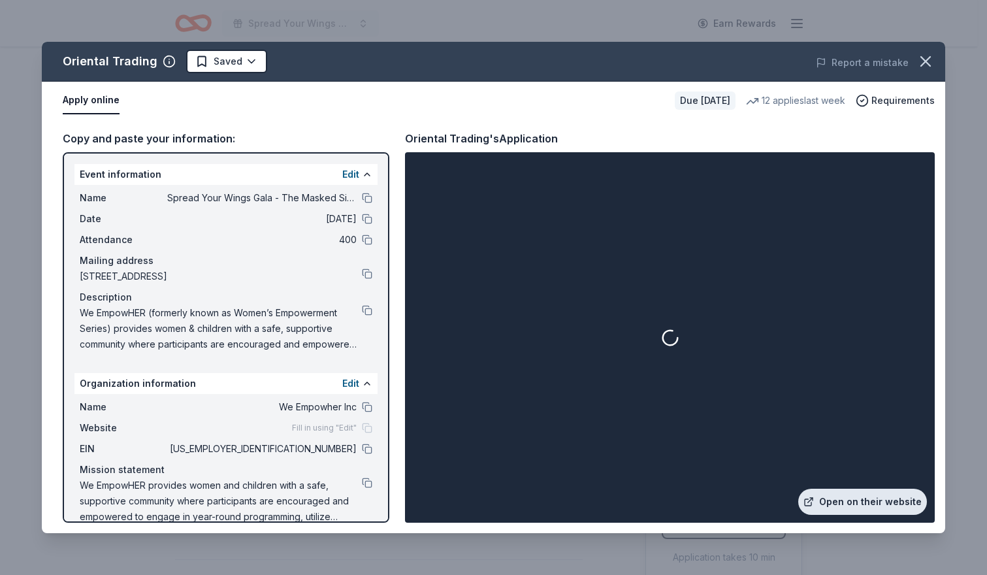
click at [846, 490] on link "Open on their website" at bounding box center [862, 501] width 129 height 26
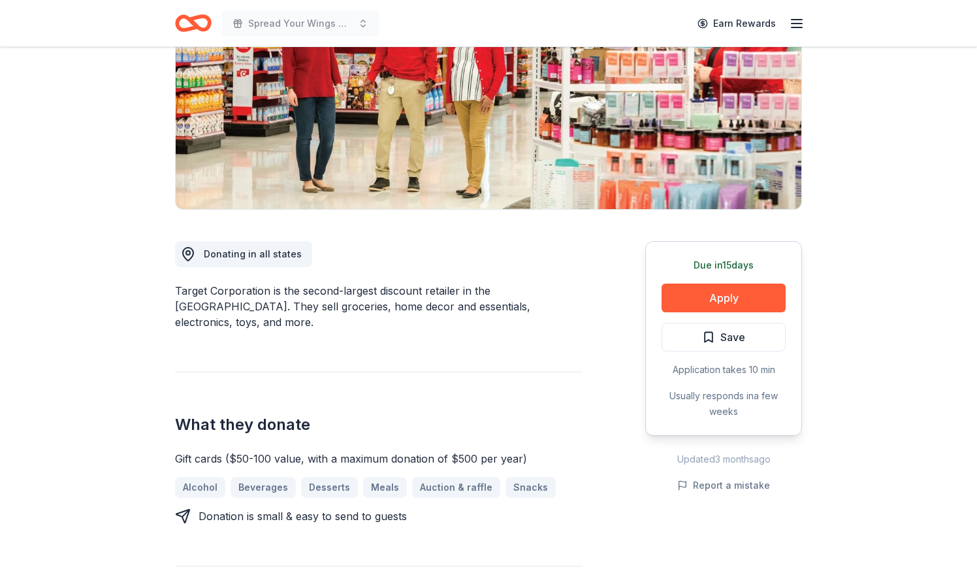
scroll to position [190, 0]
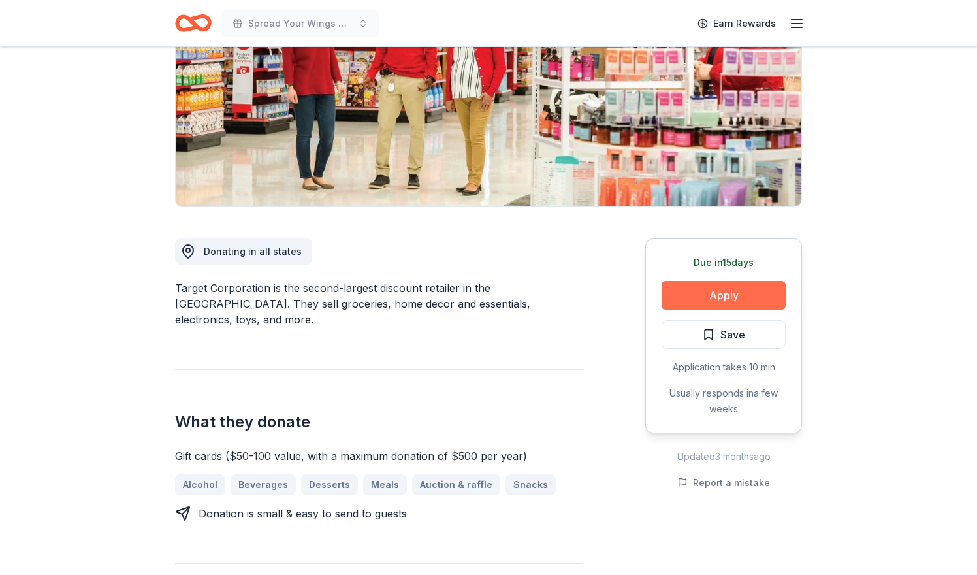
click at [707, 288] on button "Apply" at bounding box center [724, 295] width 124 height 29
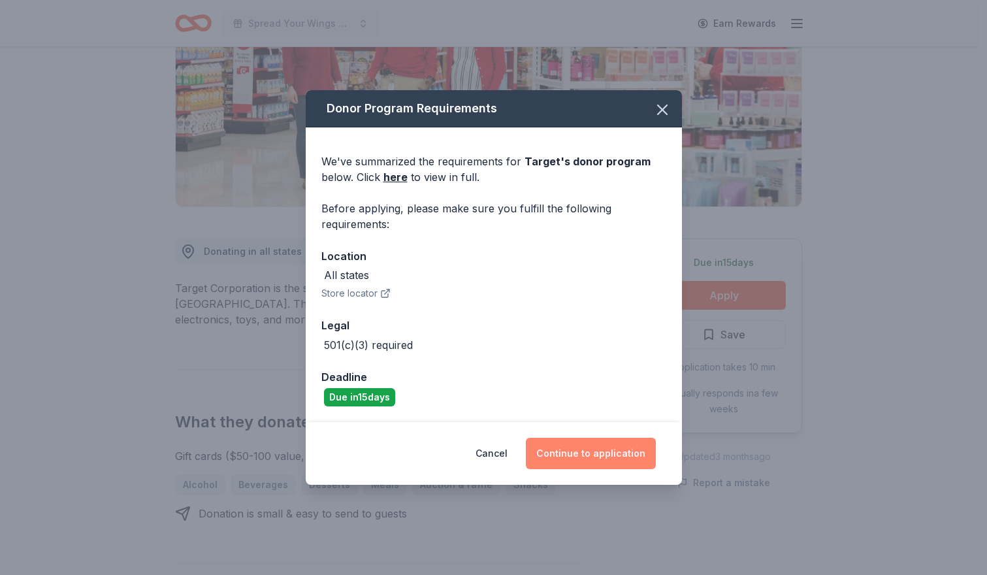
click at [622, 455] on button "Continue to application" at bounding box center [591, 453] width 130 height 31
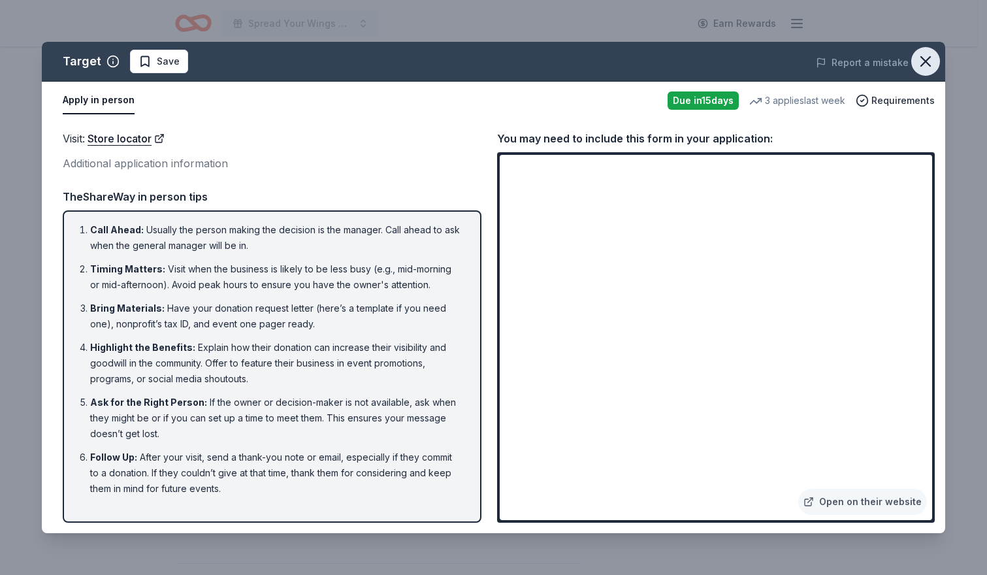
click at [930, 59] on icon "button" at bounding box center [925, 61] width 18 height 18
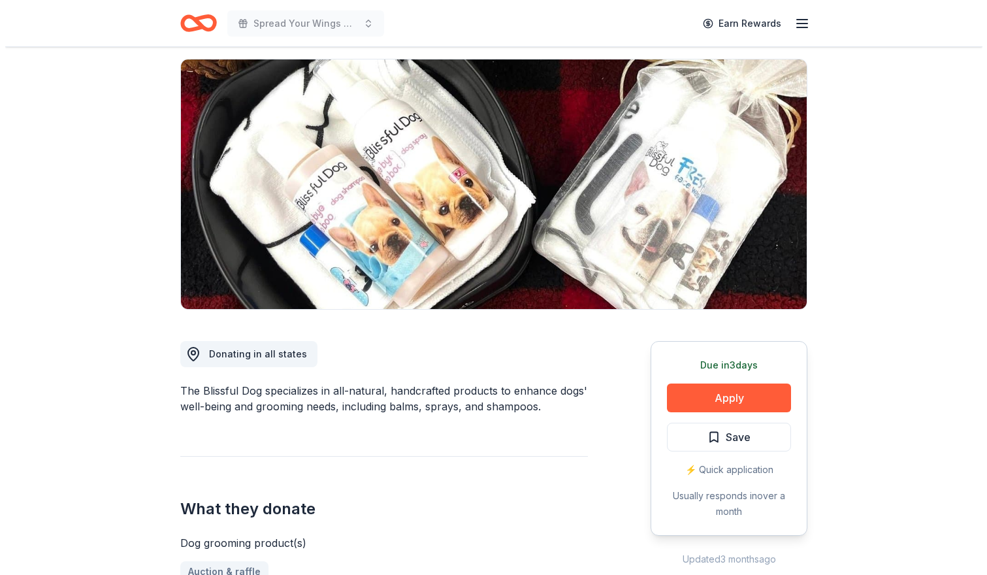
scroll to position [92, 0]
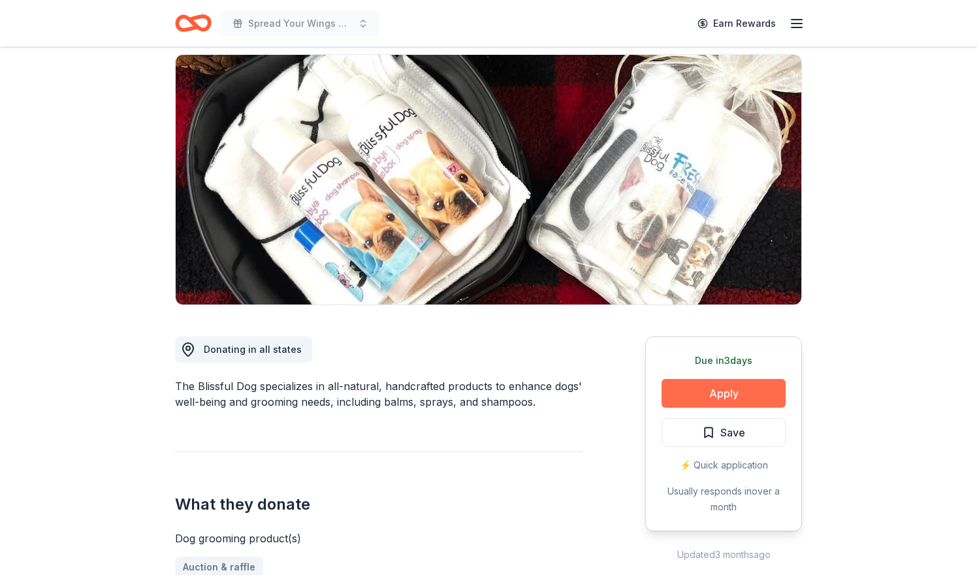
click at [708, 392] on button "Apply" at bounding box center [724, 393] width 124 height 29
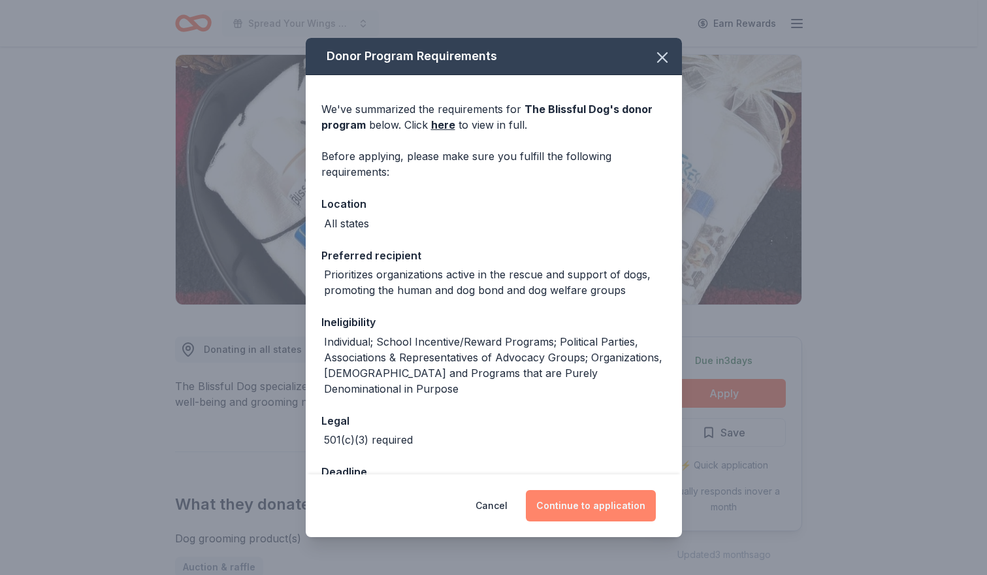
click at [598, 503] on button "Continue to application" at bounding box center [591, 505] width 130 height 31
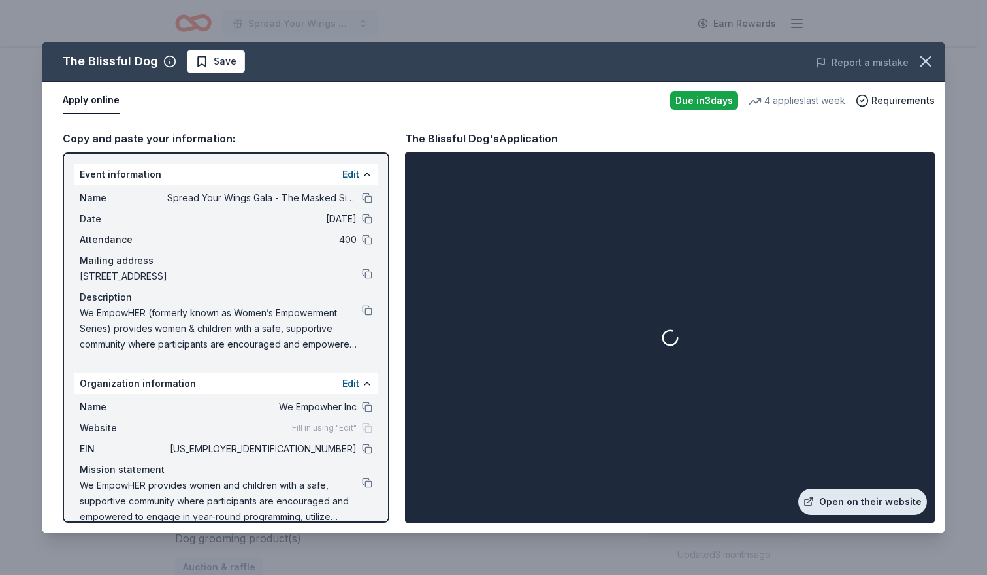
click at [842, 499] on link "Open on their website" at bounding box center [862, 501] width 129 height 26
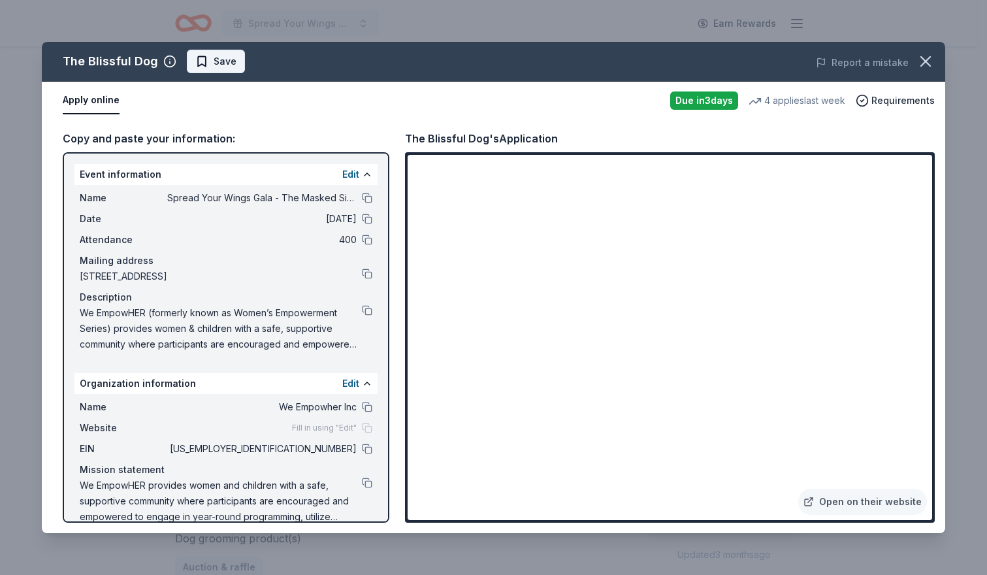
click at [223, 64] on span "Save" at bounding box center [225, 62] width 23 height 16
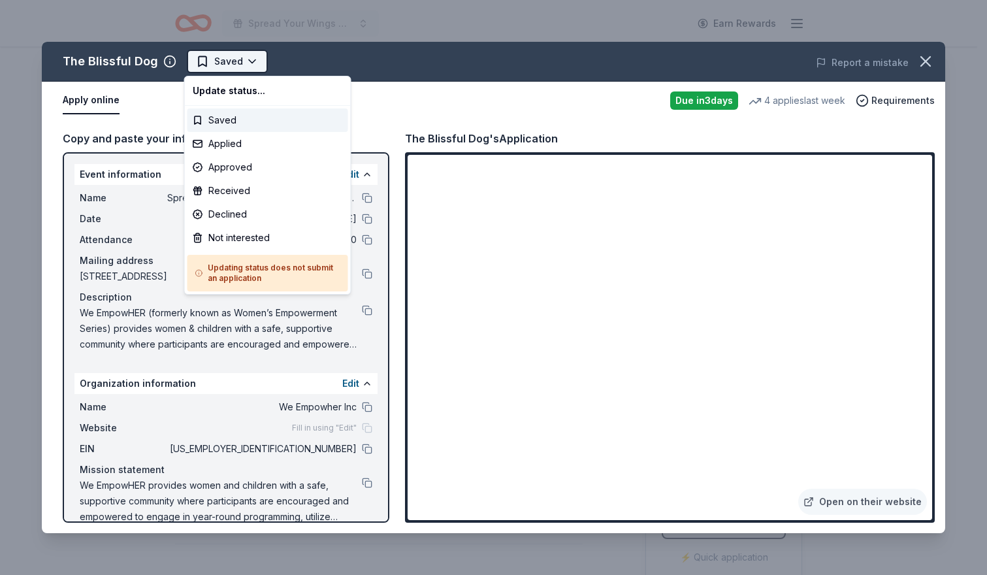
scroll to position [0, 0]
click at [223, 63] on html "Spread Your Wings Gala - The Masked Singer Earn Rewards Due in 3 days Share The…" at bounding box center [493, 287] width 987 height 575
click at [217, 142] on div "Applied" at bounding box center [267, 144] width 161 height 24
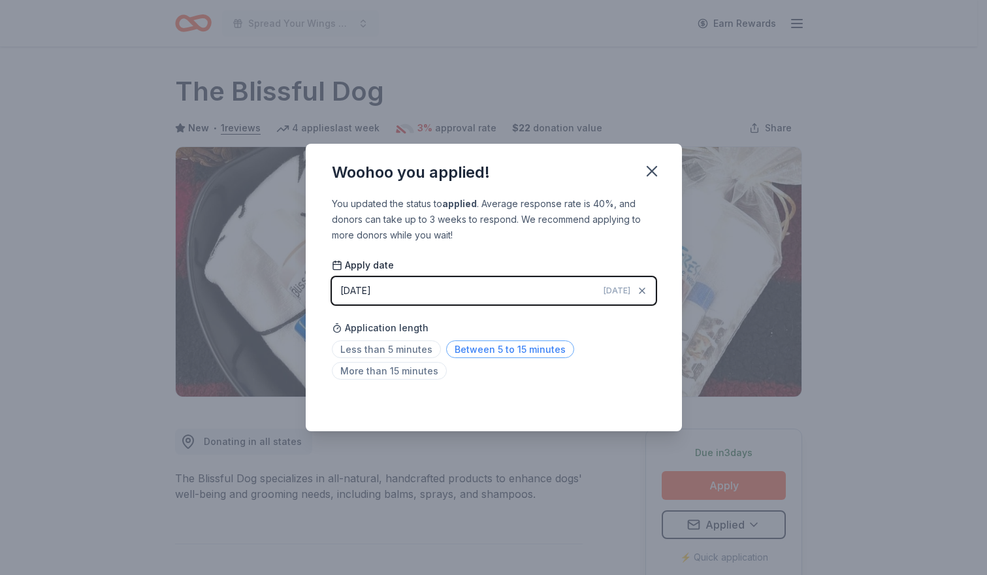
click at [519, 351] on span "Between 5 to 15 minutes" at bounding box center [510, 349] width 128 height 18
click at [650, 174] on icon "button" at bounding box center [652, 171] width 18 height 18
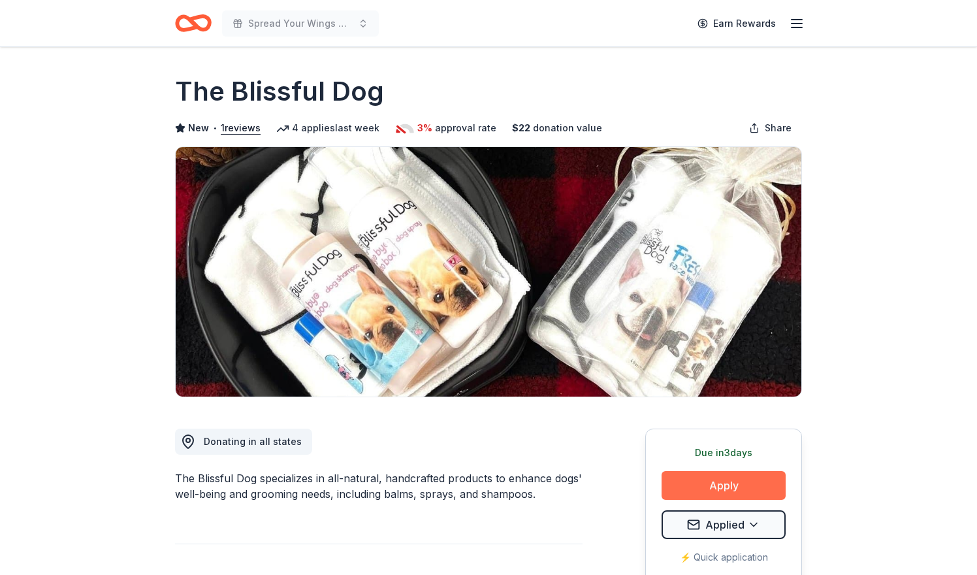
click at [730, 487] on button "Apply" at bounding box center [724, 485] width 124 height 29
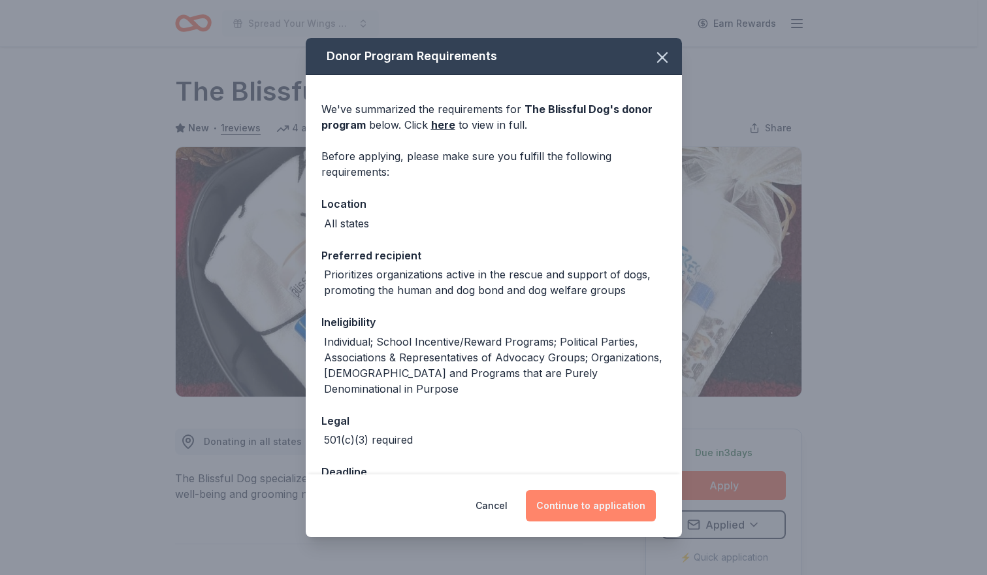
click at [584, 517] on button "Continue to application" at bounding box center [591, 505] width 130 height 31
